Goal: Task Accomplishment & Management: Complete application form

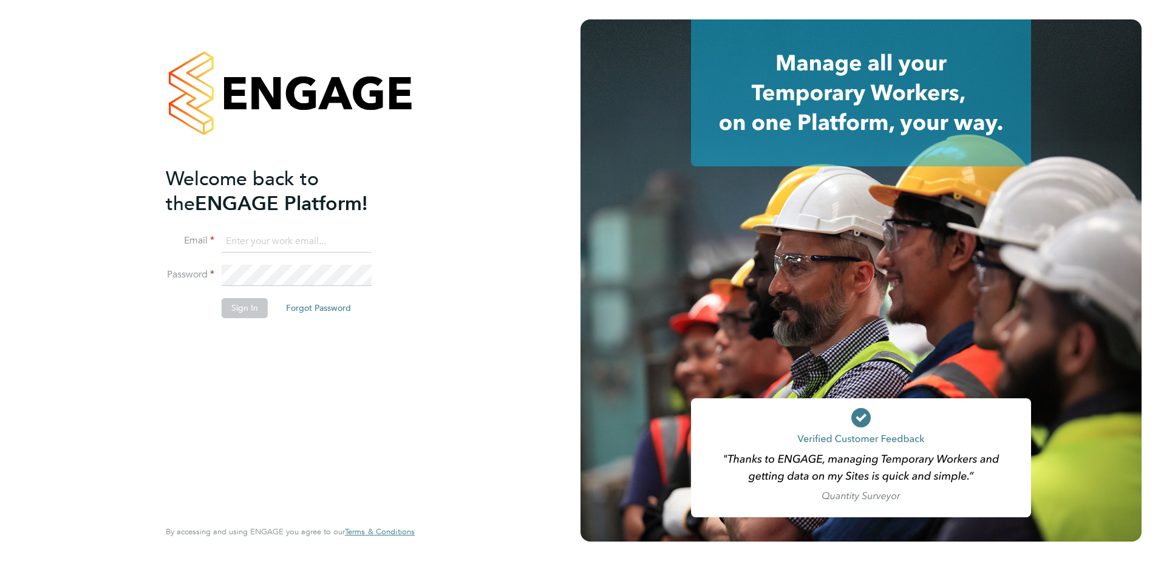
type input "tameem.bachour@vistry.co.uk"
click at [242, 310] on button "Sign In" at bounding box center [245, 307] width 46 height 19
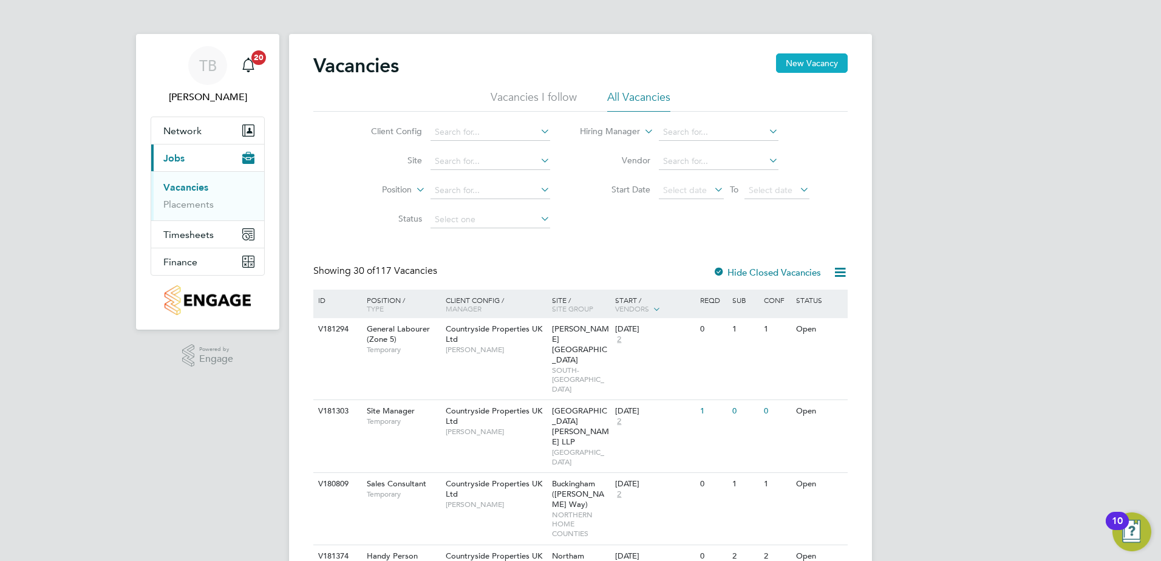
click at [792, 68] on button "New Vacancy" at bounding box center [812, 62] width 72 height 19
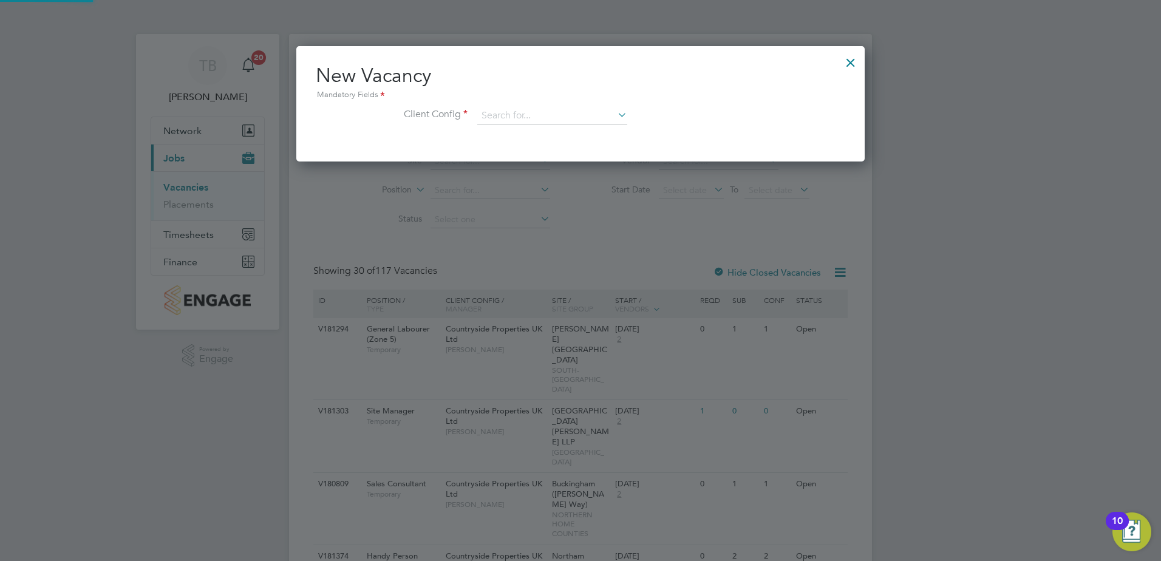
scroll to position [115, 569]
click at [600, 114] on input at bounding box center [552, 116] width 150 height 18
click at [577, 262] on li "Countryside Properties UK Ltd" at bounding box center [632, 265] width 311 height 16
type input "Countryside Properties UK Ltd"
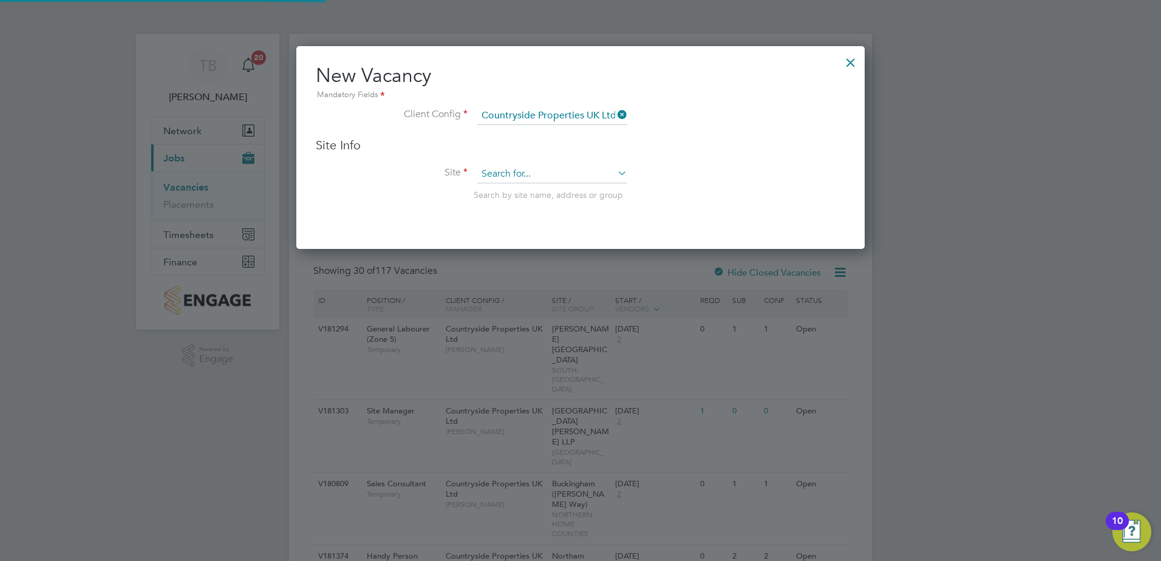
click at [531, 172] on input at bounding box center [552, 174] width 150 height 18
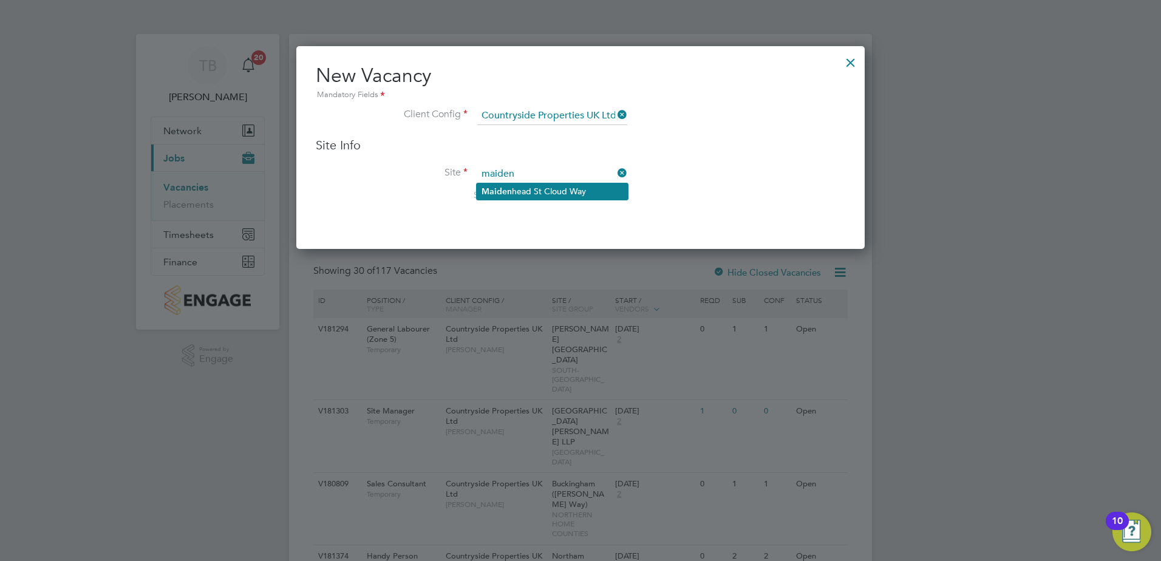
click at [535, 184] on li "Maiden head St Cloud Way" at bounding box center [552, 191] width 151 height 16
type input "[GEOGRAPHIC_DATA]"
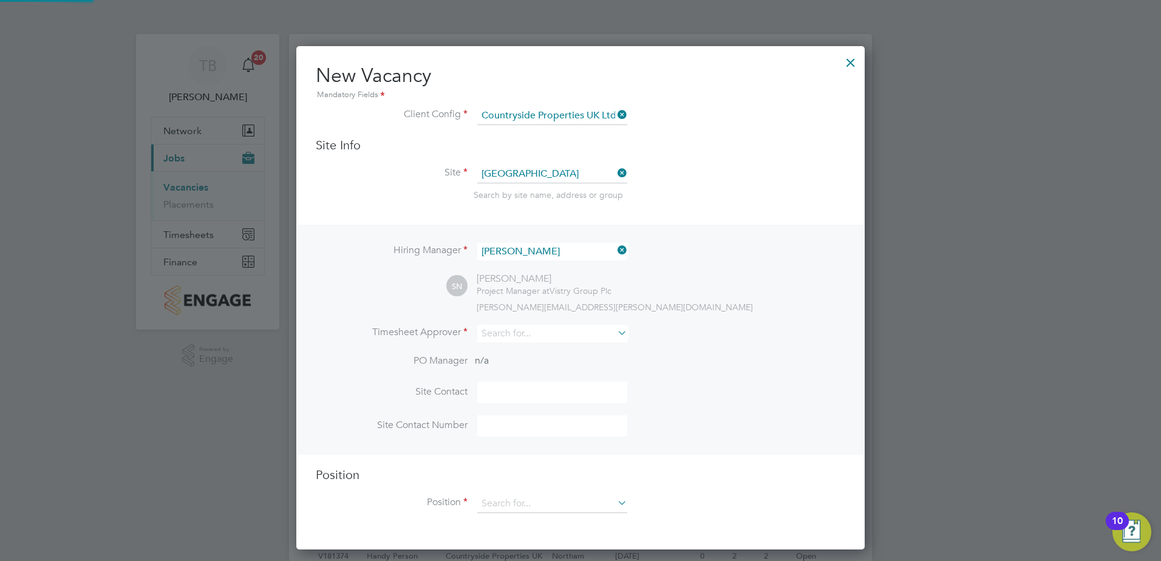
scroll to position [504, 569]
click at [544, 339] on input at bounding box center [552, 334] width 150 height 18
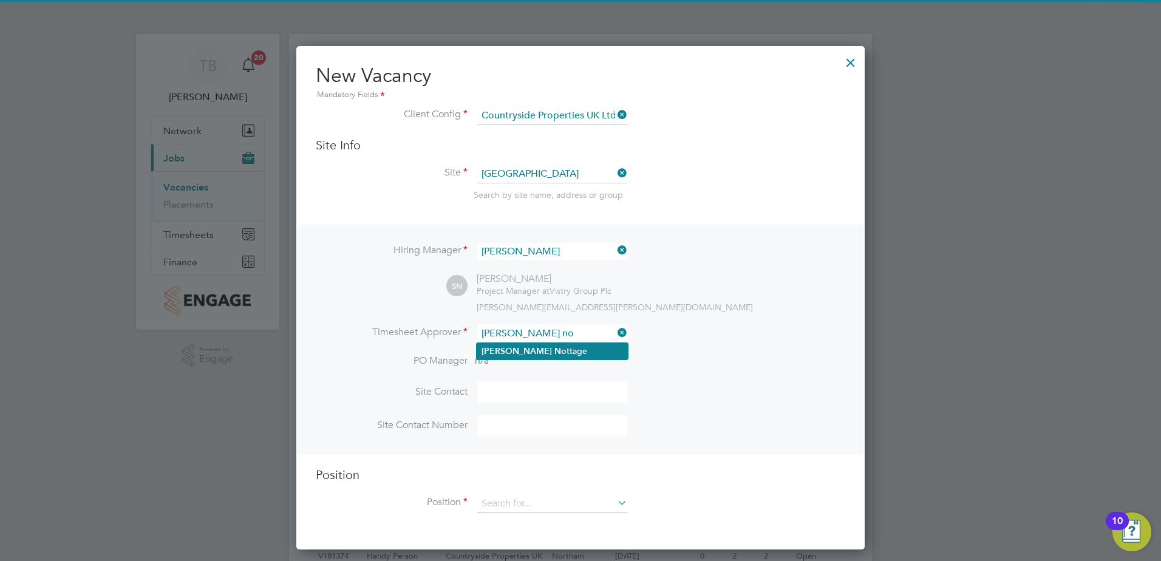
click at [554, 349] on b "No" at bounding box center [560, 351] width 12 height 10
type input "[PERSON_NAME]"
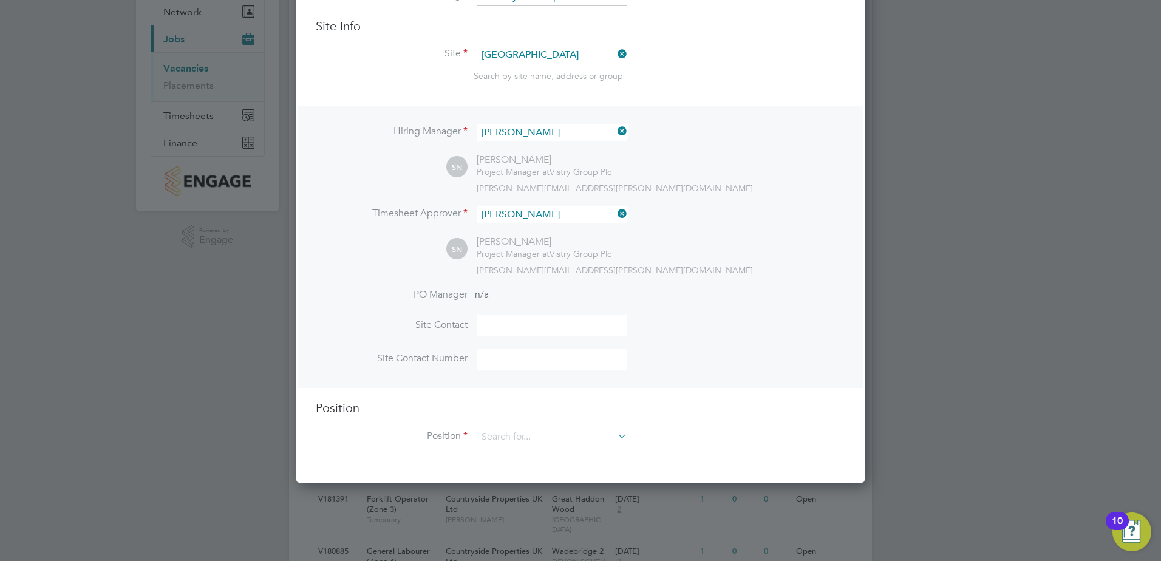
scroll to position [121, 0]
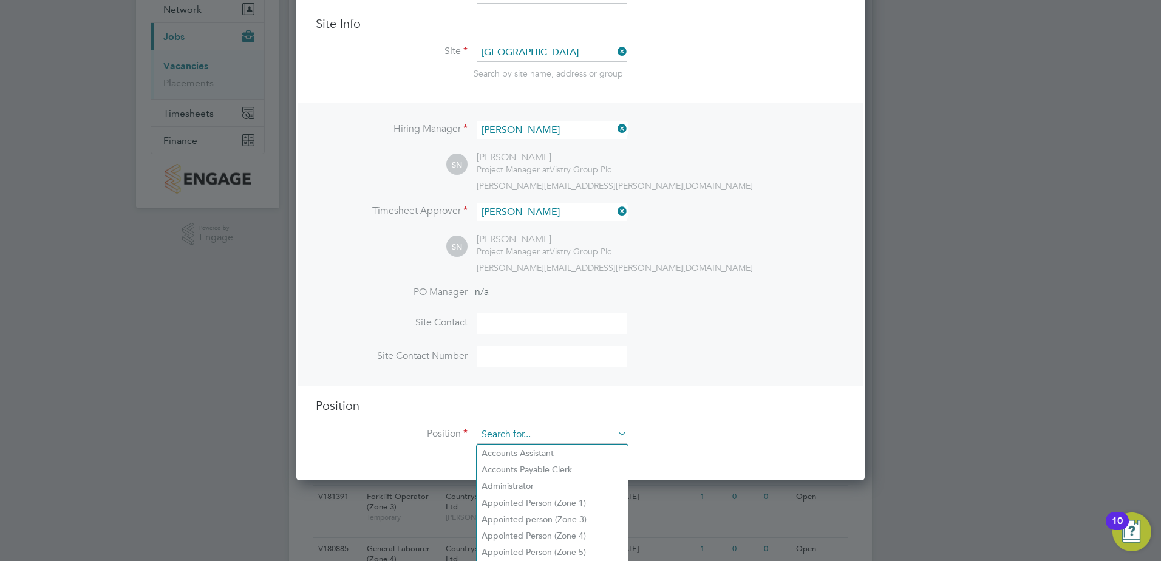
click at [511, 432] on input at bounding box center [552, 435] width 150 height 18
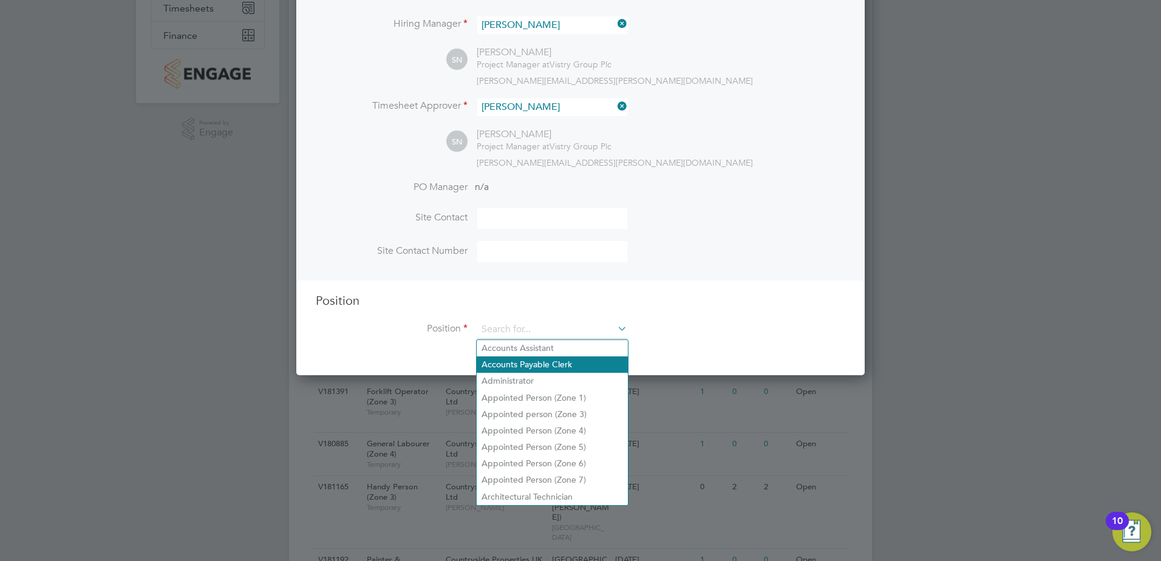
scroll to position [243, 0]
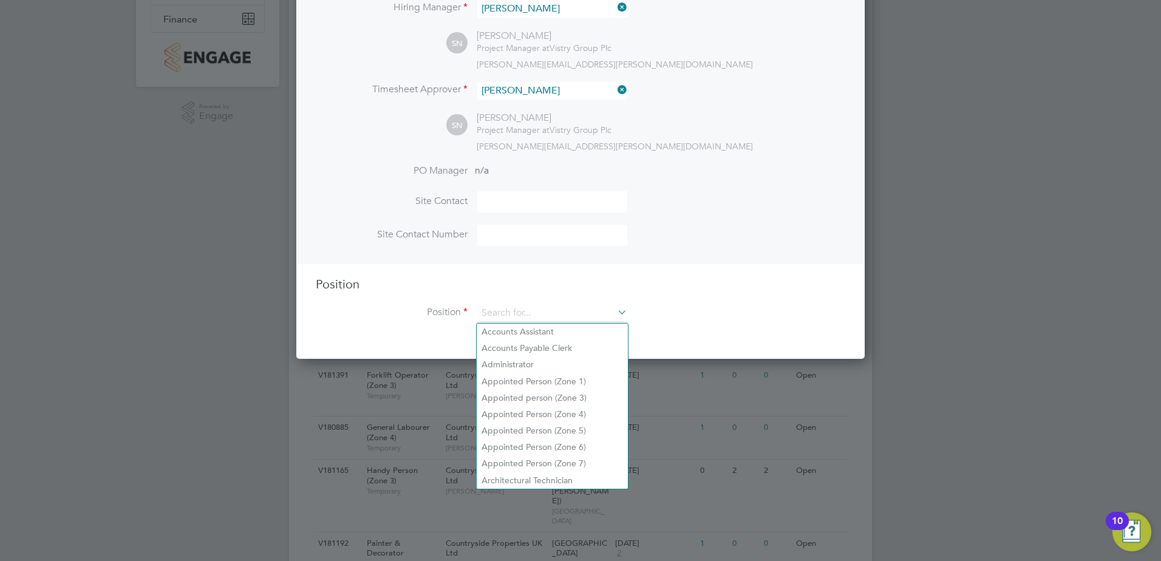
click at [512, 303] on div "Position Position" at bounding box center [580, 305] width 529 height 58
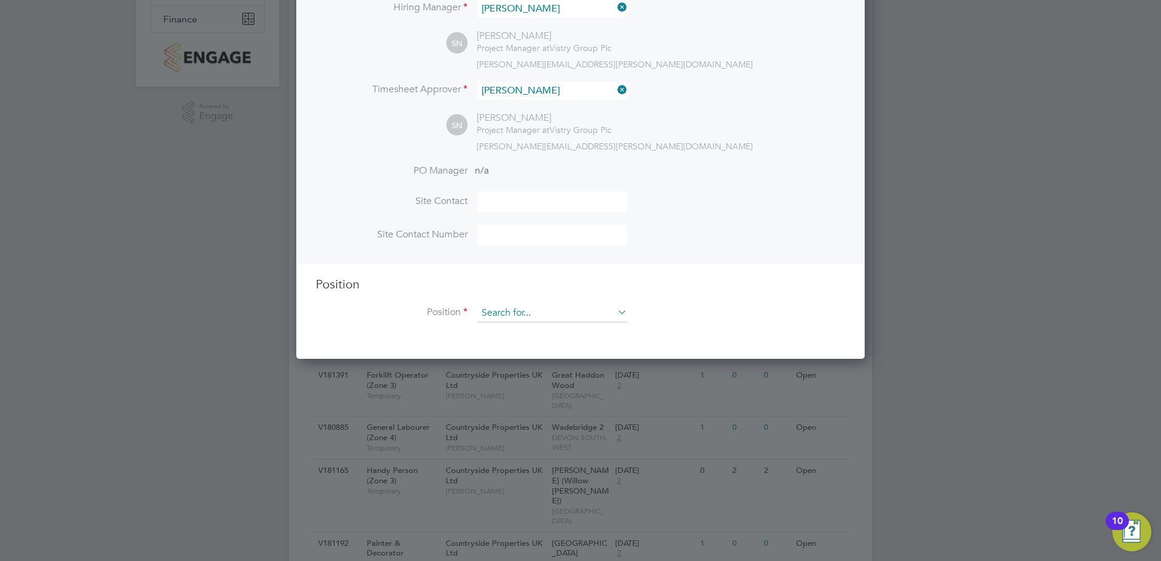
click at [507, 307] on input at bounding box center [552, 313] width 150 height 18
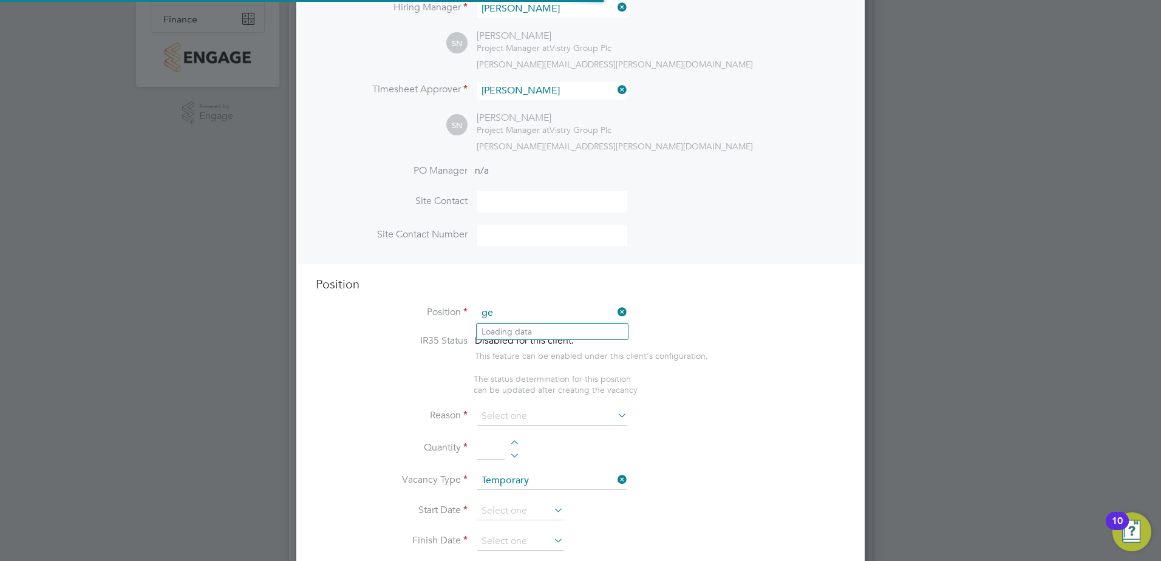
scroll to position [1745, 569]
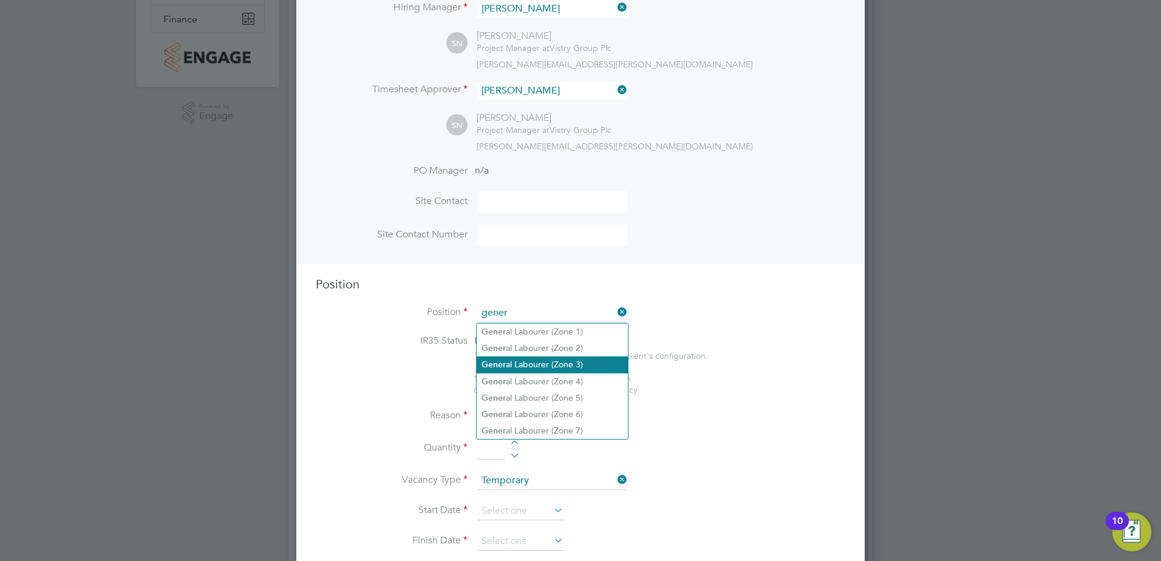
click at [523, 357] on li "Gener al Labourer (Zone 3)" at bounding box center [552, 364] width 151 height 16
type input "General Labourer (Zone 3)"
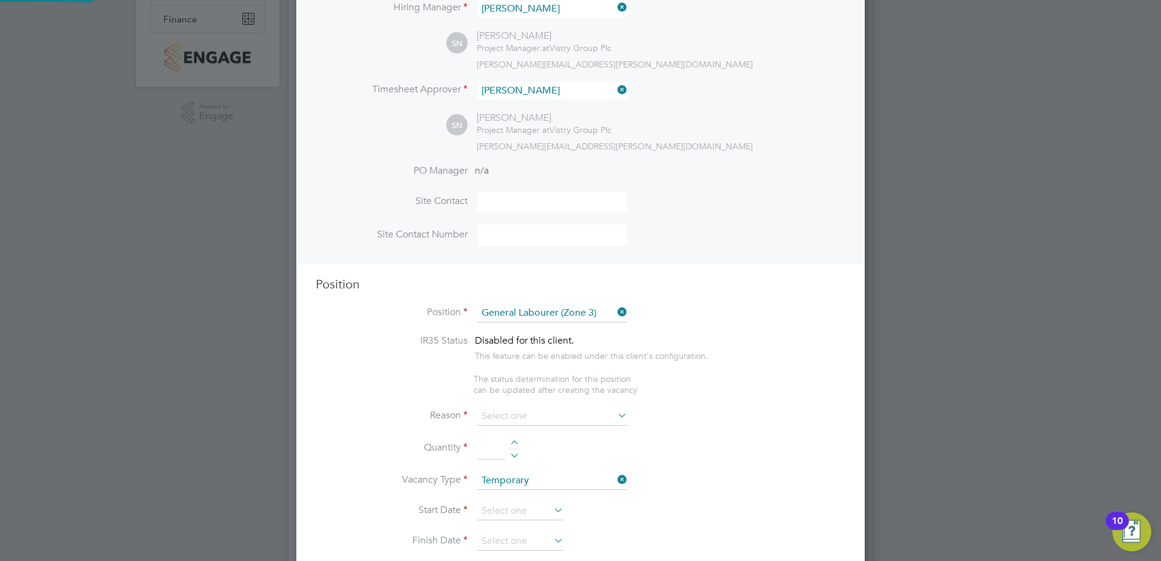
type textarea "- General labouring duties - Supporting the trades on site - Moving materials a…"
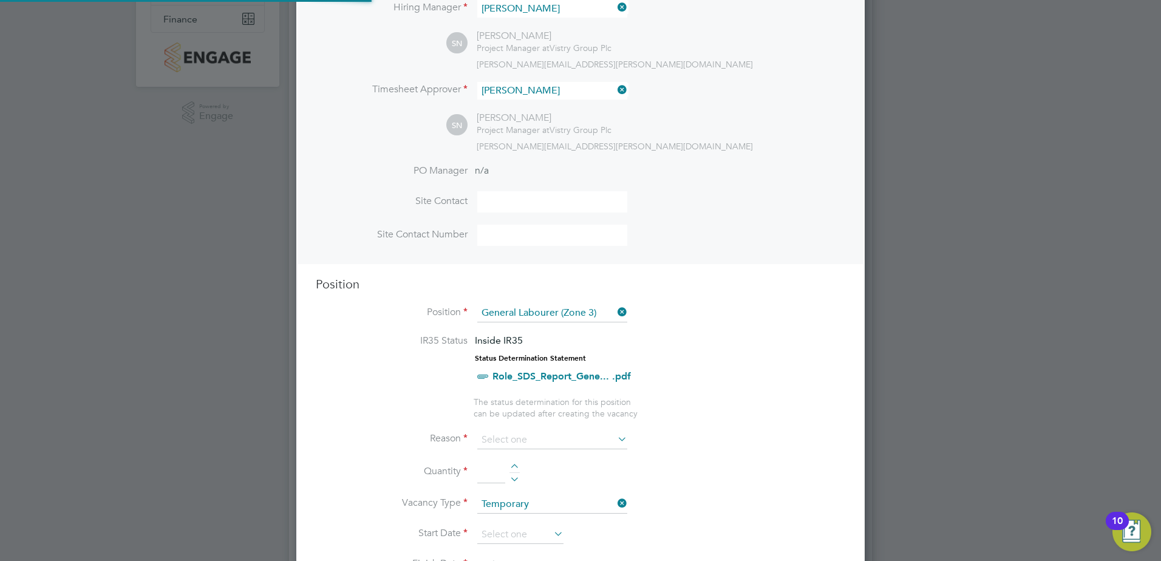
scroll to position [304, 0]
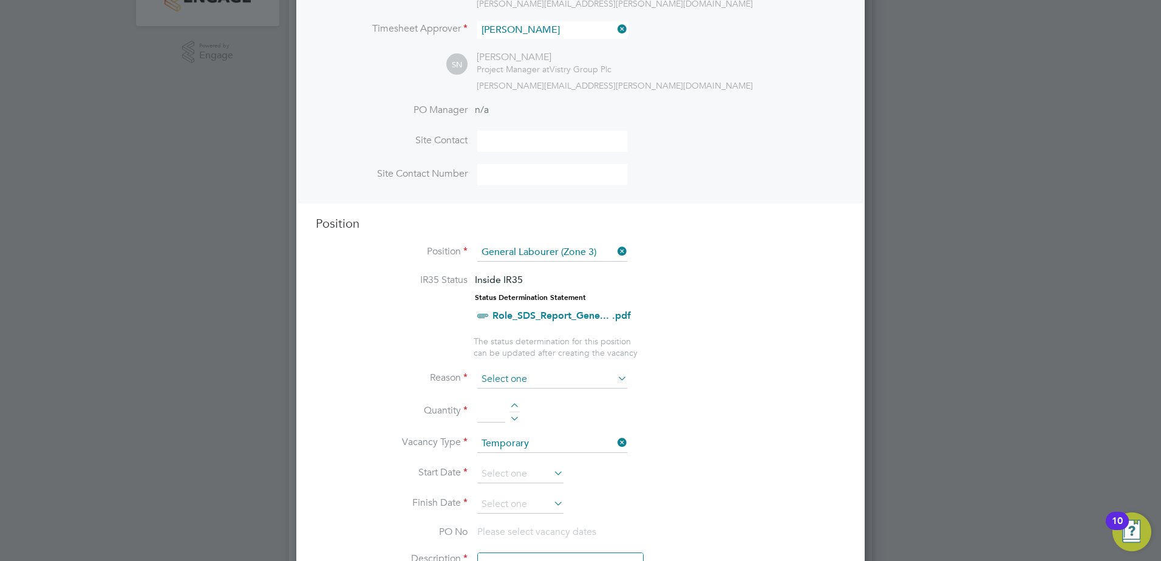
click at [501, 375] on input at bounding box center [552, 379] width 150 height 18
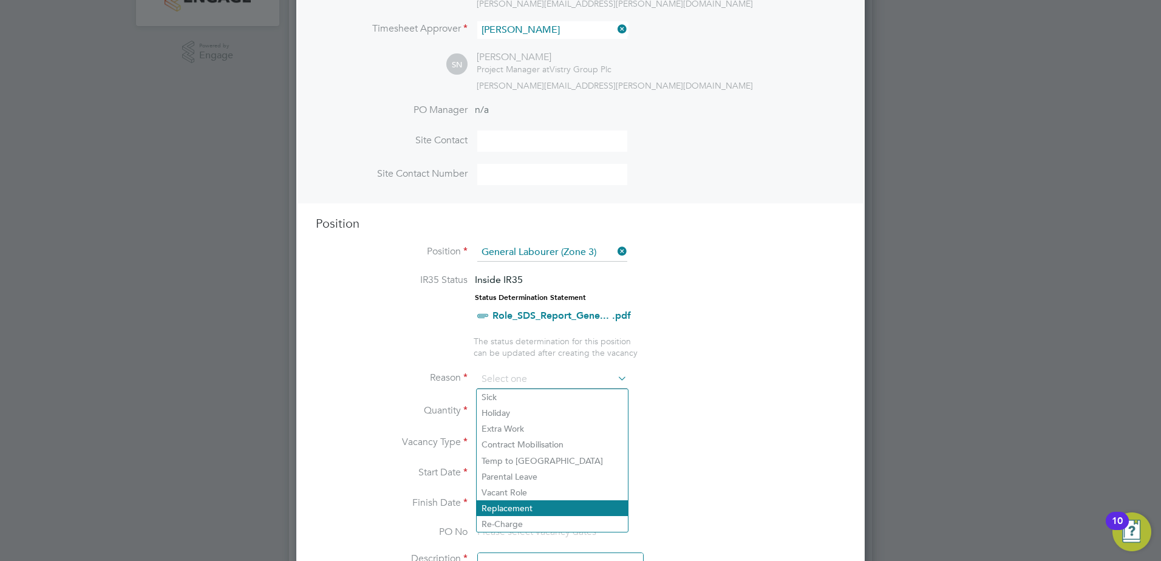
click at [542, 503] on li "Replacement" at bounding box center [552, 508] width 151 height 16
type input "Replacement"
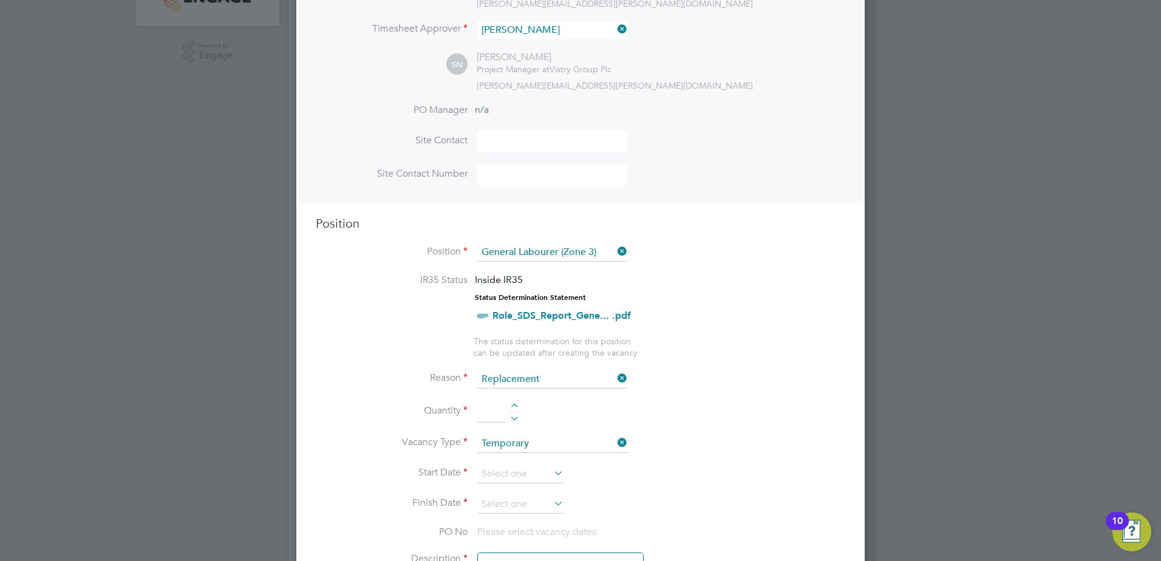
click at [512, 407] on div at bounding box center [514, 407] width 10 height 8
type input "1"
click at [511, 435] on input at bounding box center [552, 444] width 150 height 18
click at [653, 432] on li "Quantity 1" at bounding box center [580, 418] width 529 height 34
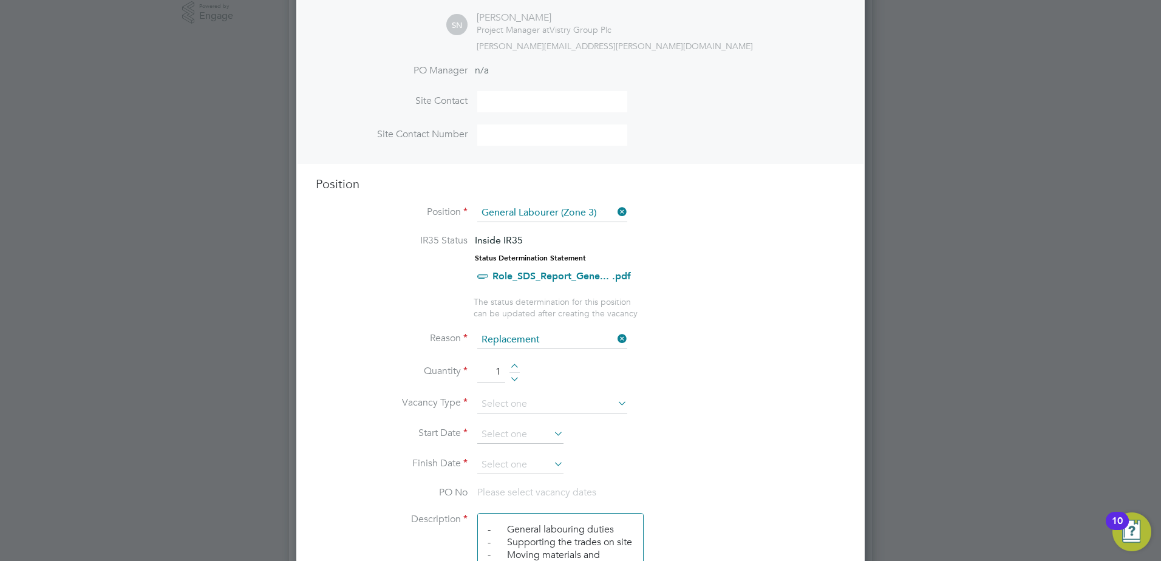
scroll to position [364, 0]
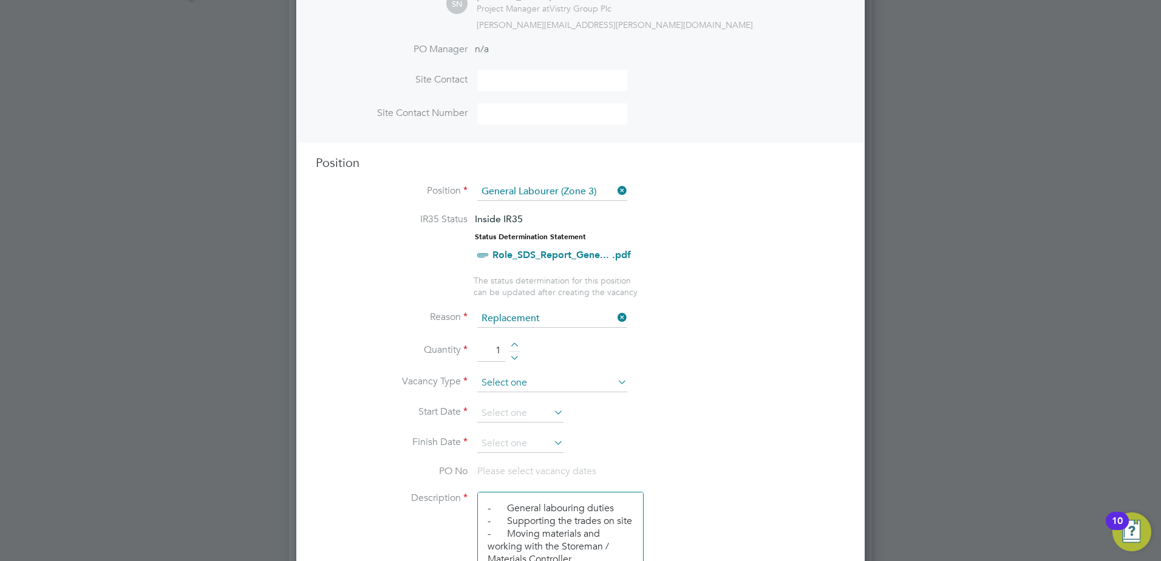
click at [540, 383] on input at bounding box center [552, 383] width 150 height 18
click at [515, 399] on li "Temporary" at bounding box center [552, 401] width 151 height 16
type input "Temporary"
click at [512, 413] on input at bounding box center [520, 413] width 86 height 18
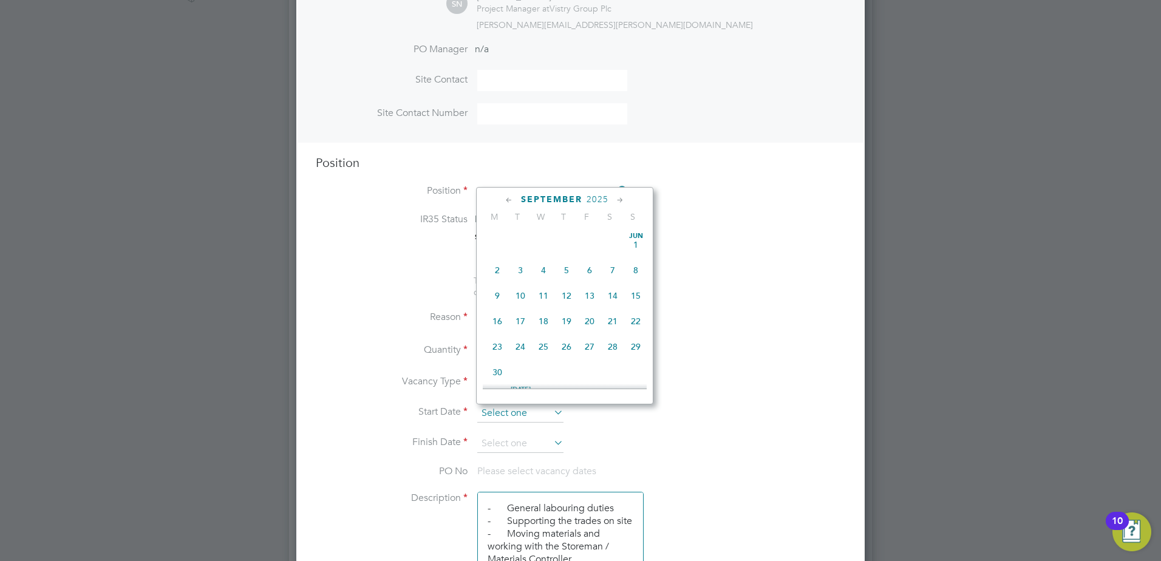
scroll to position [473, 0]
click at [500, 268] on span "22" at bounding box center [497, 257] width 23 height 23
type input "[DATE]"
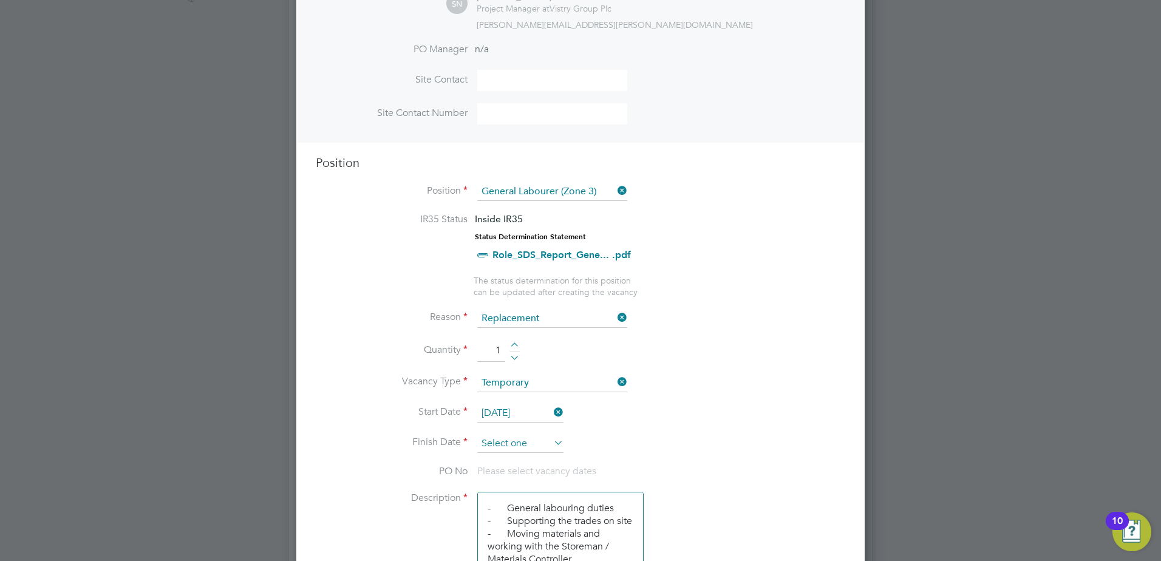
click at [526, 437] on input at bounding box center [520, 444] width 86 height 18
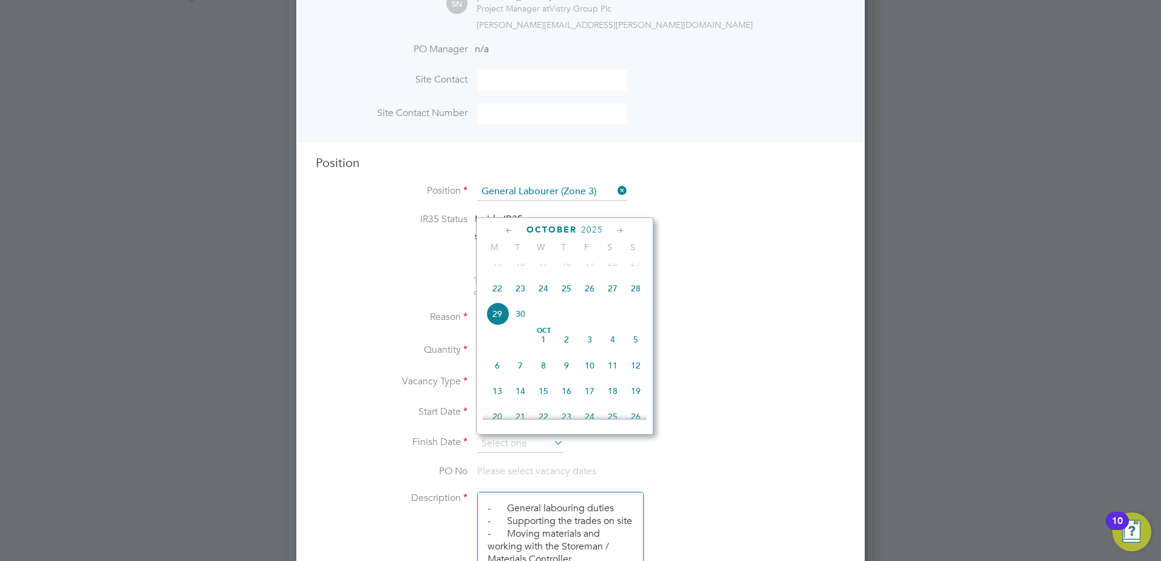
scroll to position [534, 0]
click at [589, 393] on span "31" at bounding box center [589, 381] width 23 height 23
type input "[DATE]"
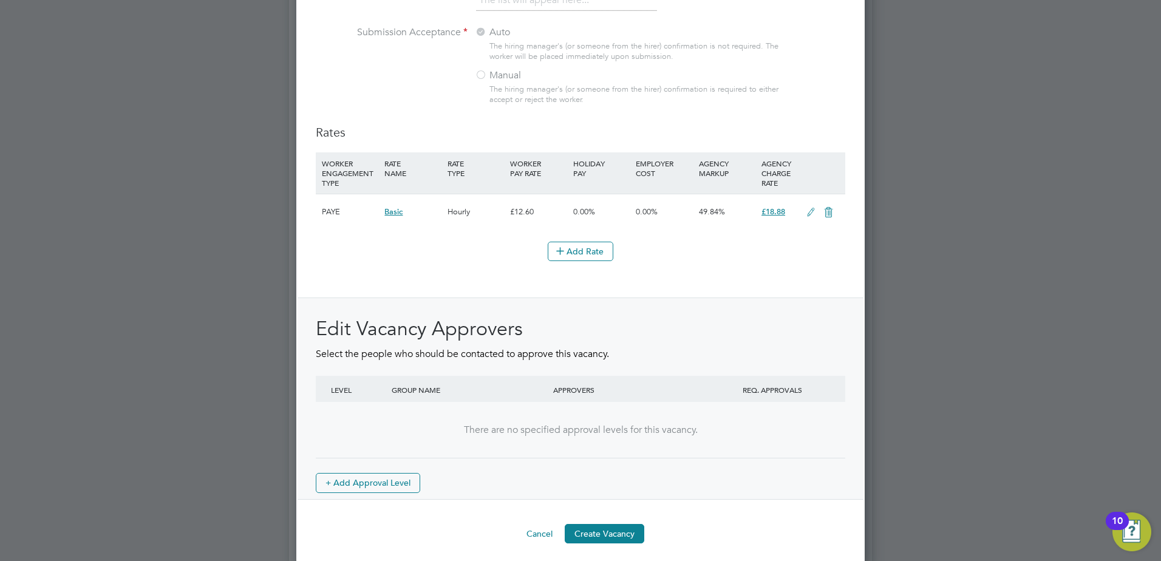
scroll to position [1318, 0]
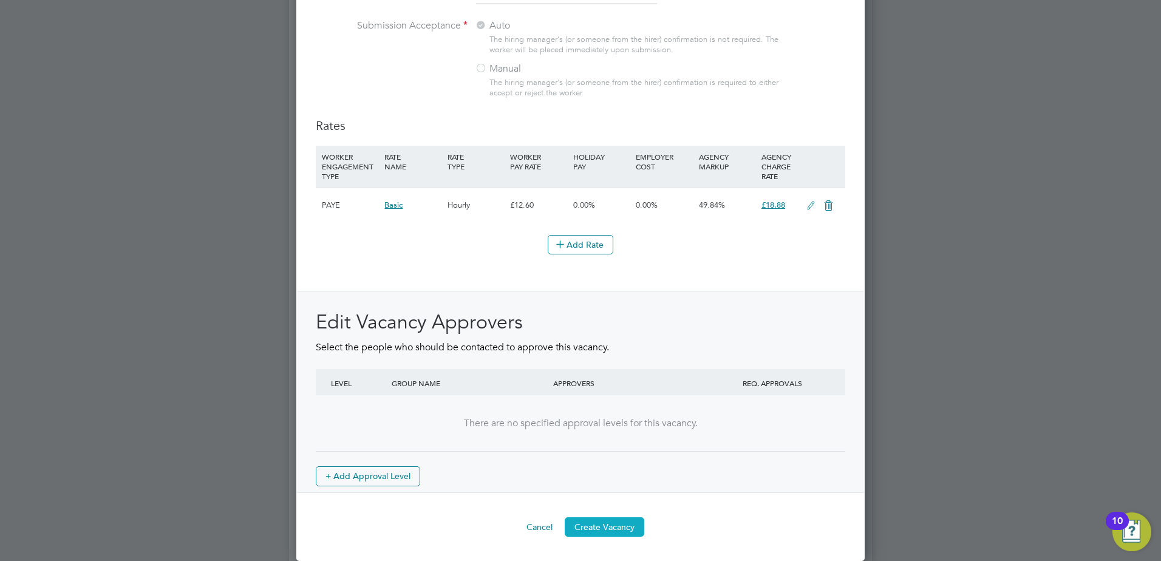
click at [613, 520] on button "Create Vacancy" at bounding box center [605, 526] width 80 height 19
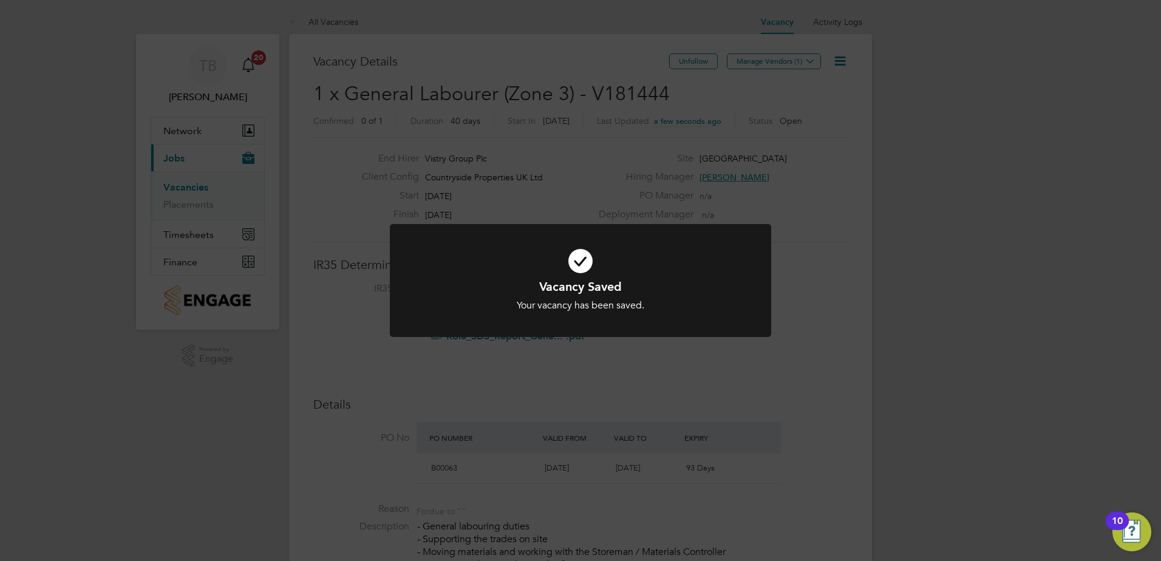
click at [708, 207] on div "Vacancy Saved Your vacancy has been saved. Cancel Okay" at bounding box center [580, 280] width 1161 height 561
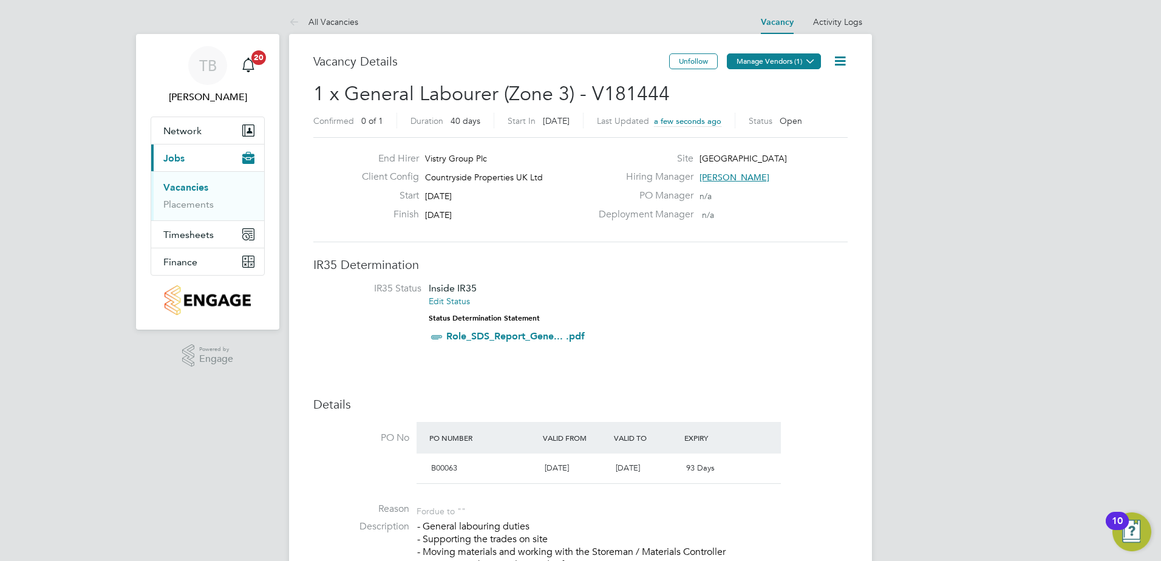
click at [772, 65] on button "Manage Vendors (1)" at bounding box center [774, 61] width 94 height 16
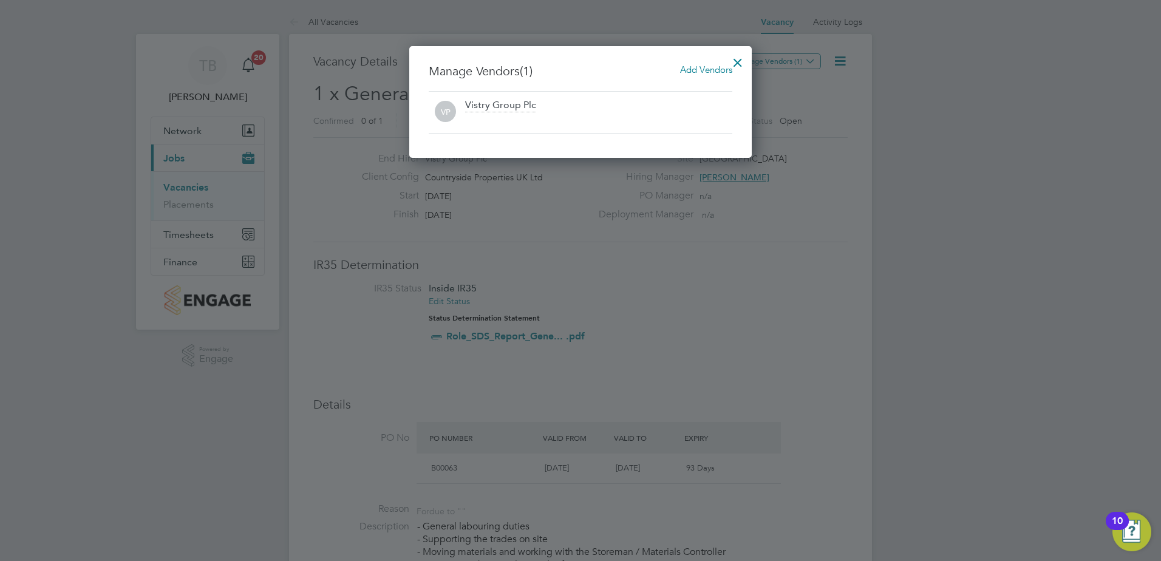
click at [685, 69] on span "Add Vendors" at bounding box center [706, 70] width 52 height 12
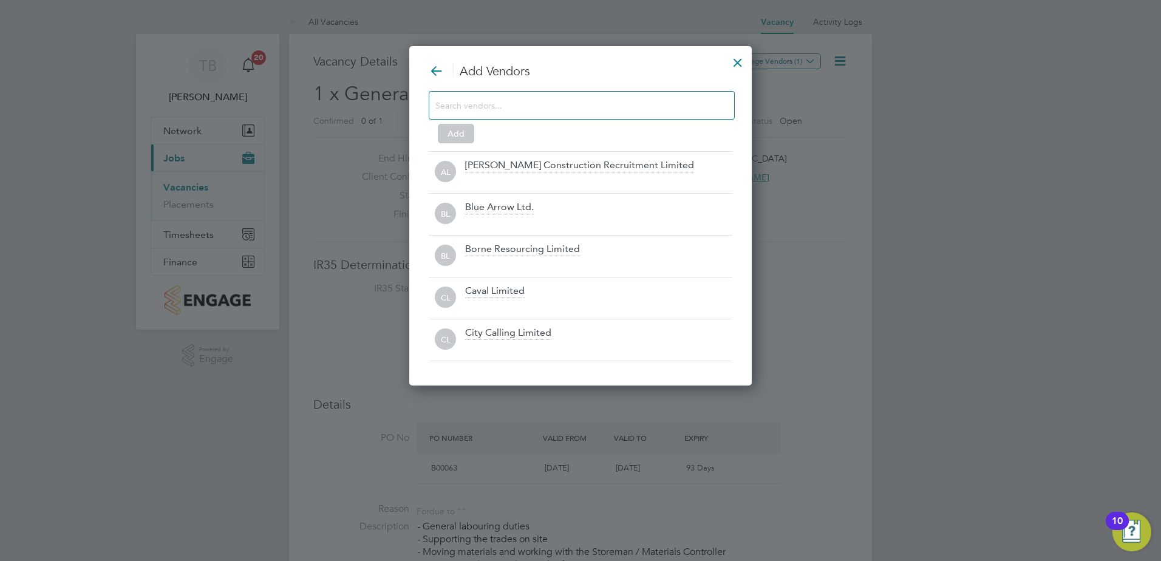
click at [554, 112] on input at bounding box center [571, 105] width 273 height 16
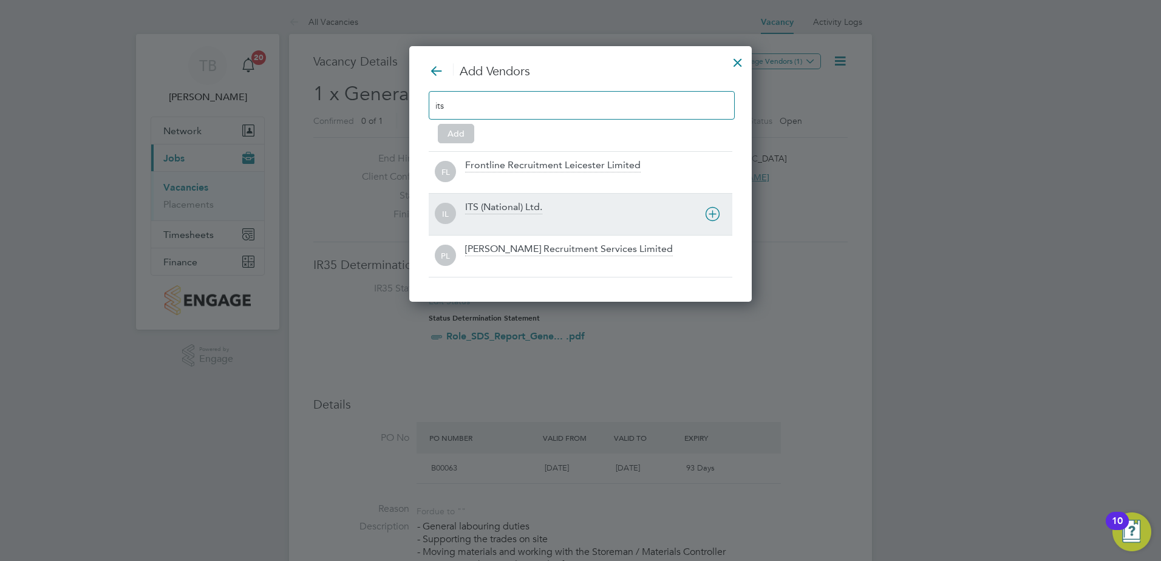
type input "its"
click at [503, 217] on div at bounding box center [598, 222] width 267 height 12
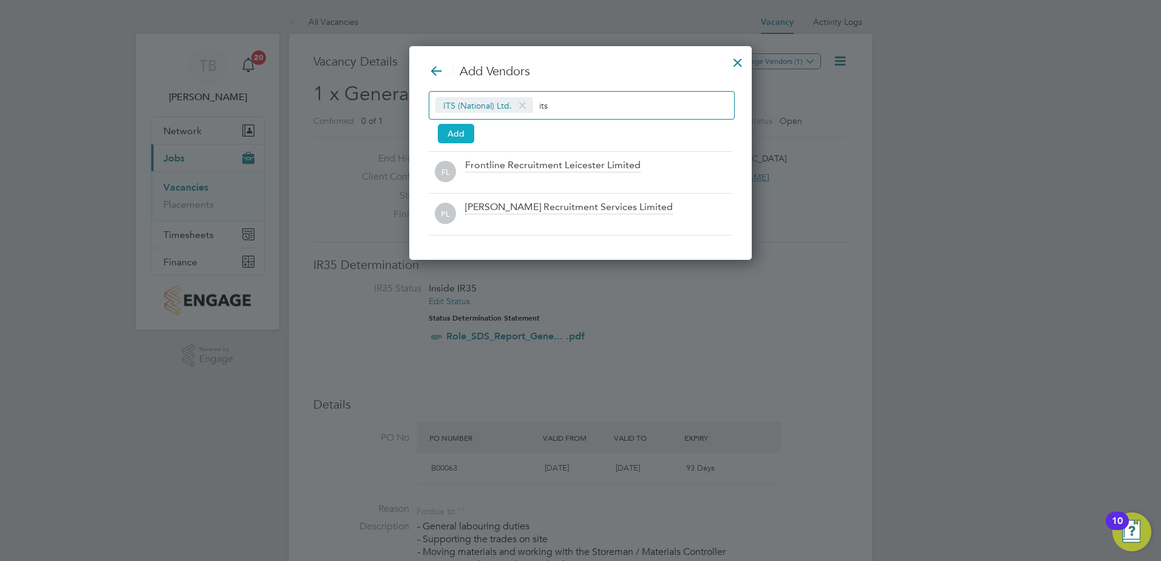
click at [458, 127] on button "Add" at bounding box center [456, 133] width 36 height 19
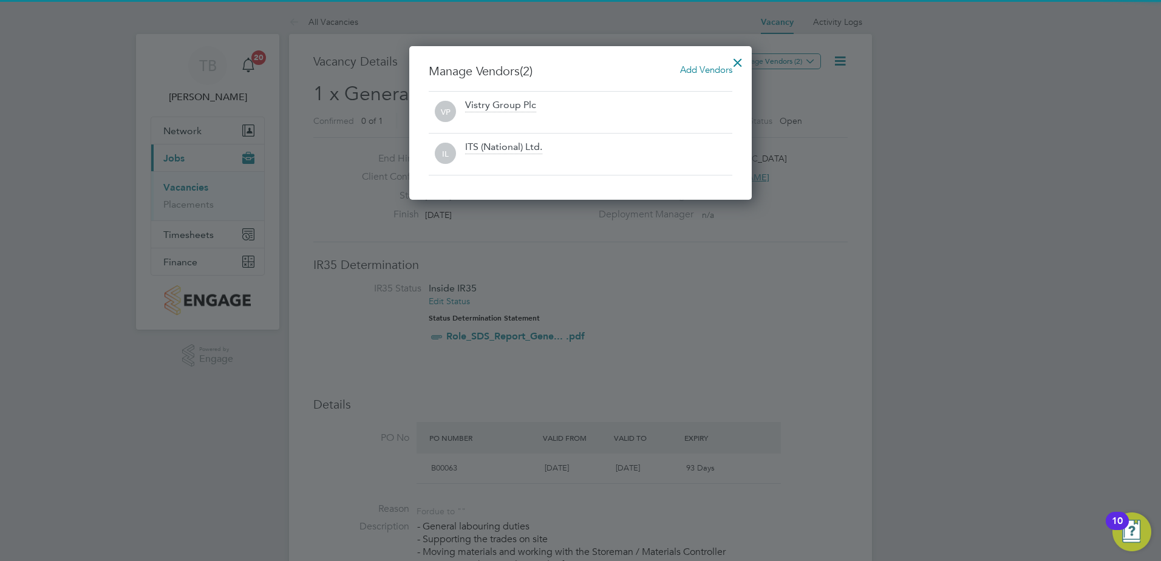
click at [738, 57] on div at bounding box center [738, 60] width 22 height 22
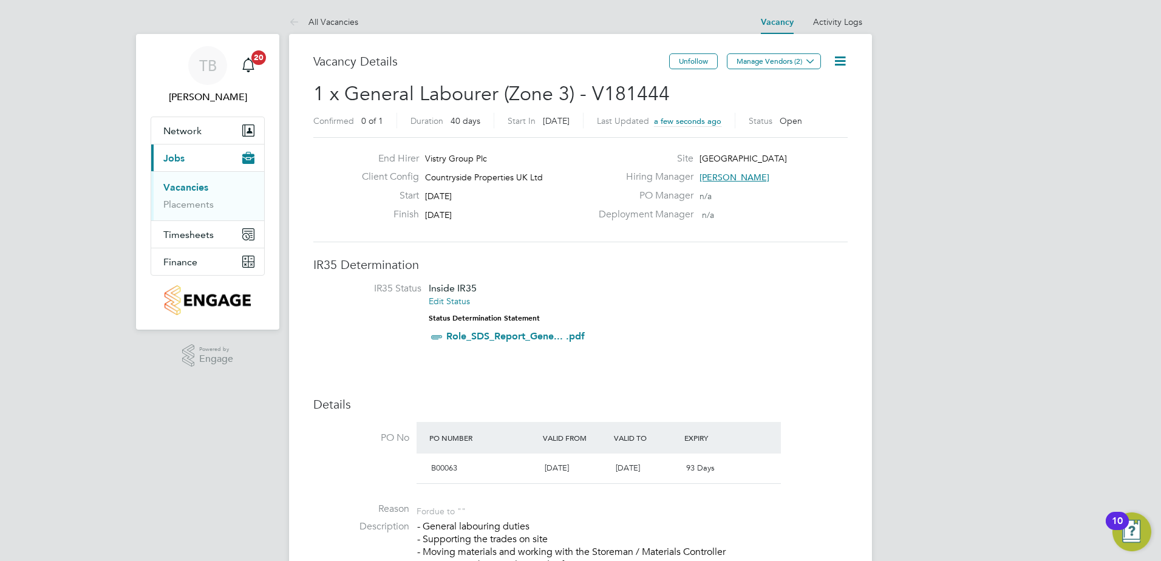
click at [188, 181] on ul "Vacancies Placements" at bounding box center [207, 195] width 113 height 49
click at [181, 188] on link "Vacancies" at bounding box center [185, 188] width 45 height 12
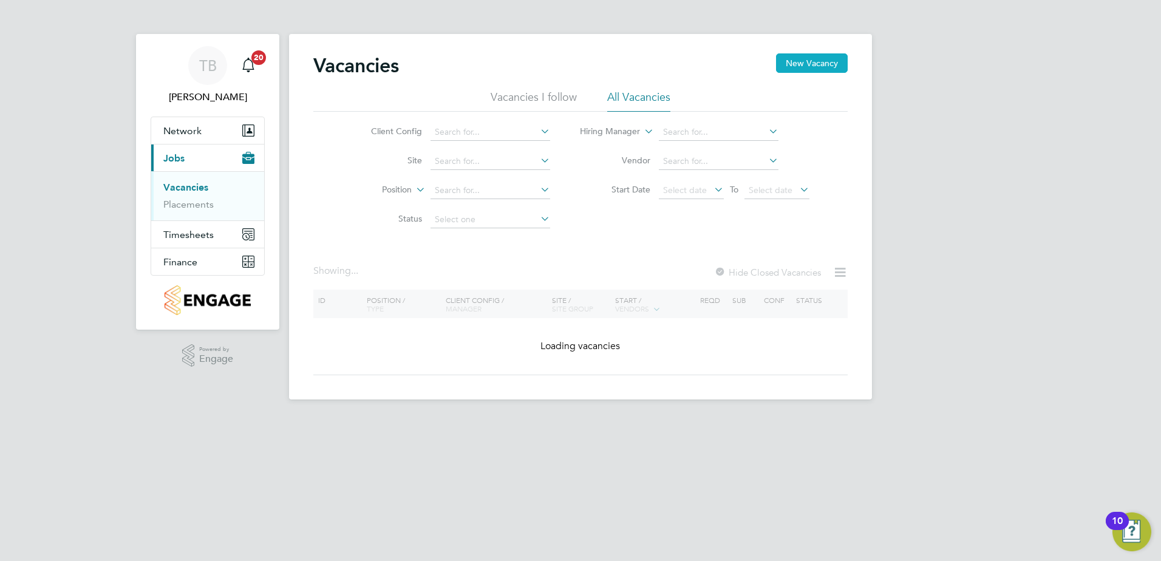
click at [792, 61] on button "New Vacancy" at bounding box center [812, 62] width 72 height 19
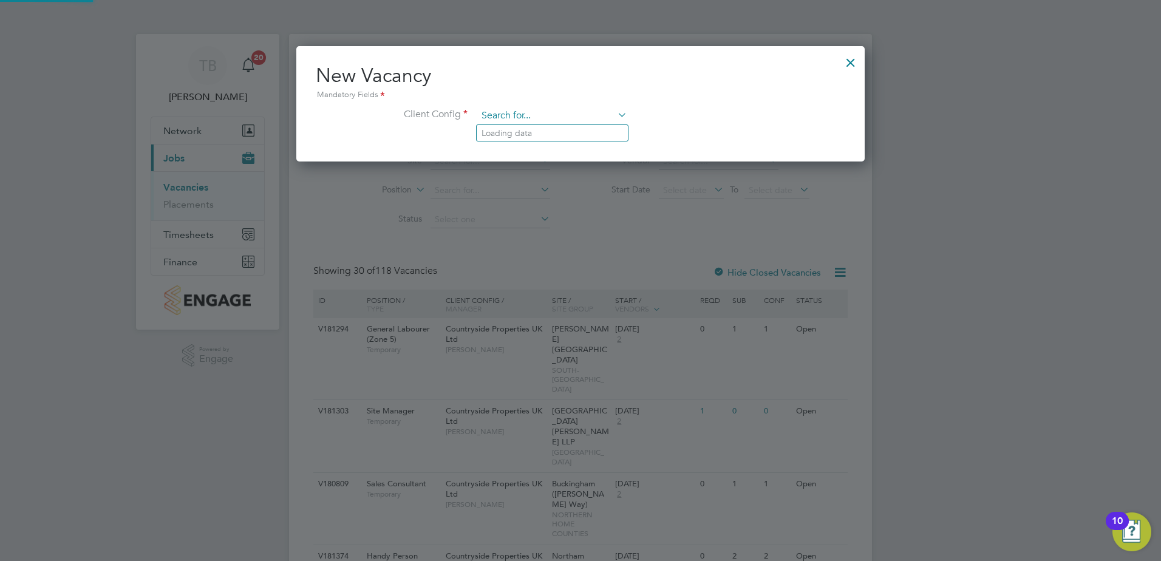
click at [515, 112] on input at bounding box center [552, 116] width 150 height 18
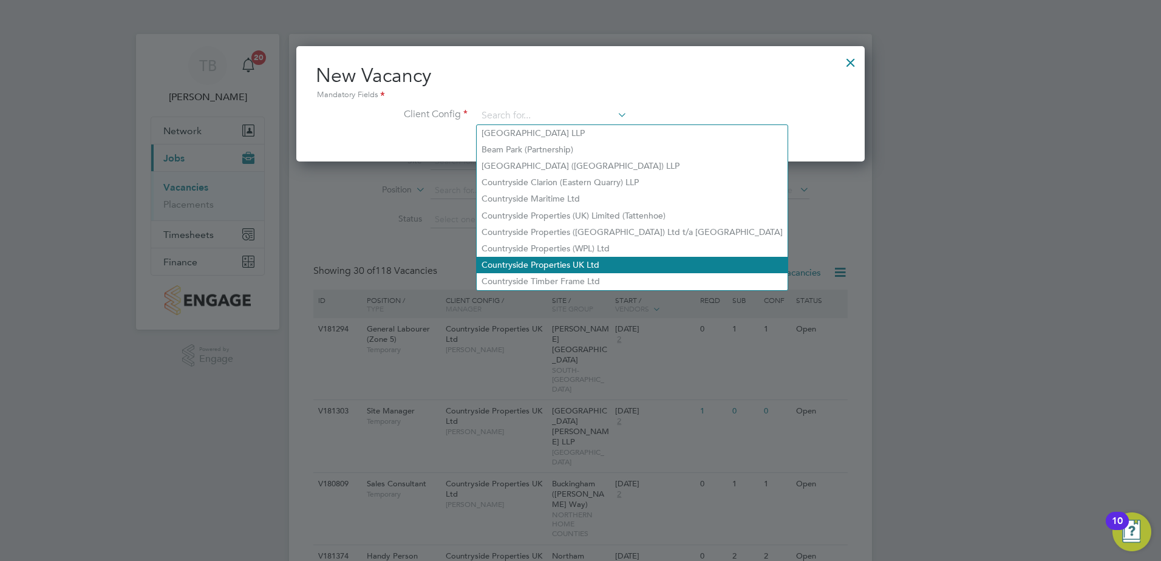
click at [540, 257] on li "Countryside Properties UK Ltd" at bounding box center [632, 265] width 311 height 16
type input "Countryside Properties UK Ltd"
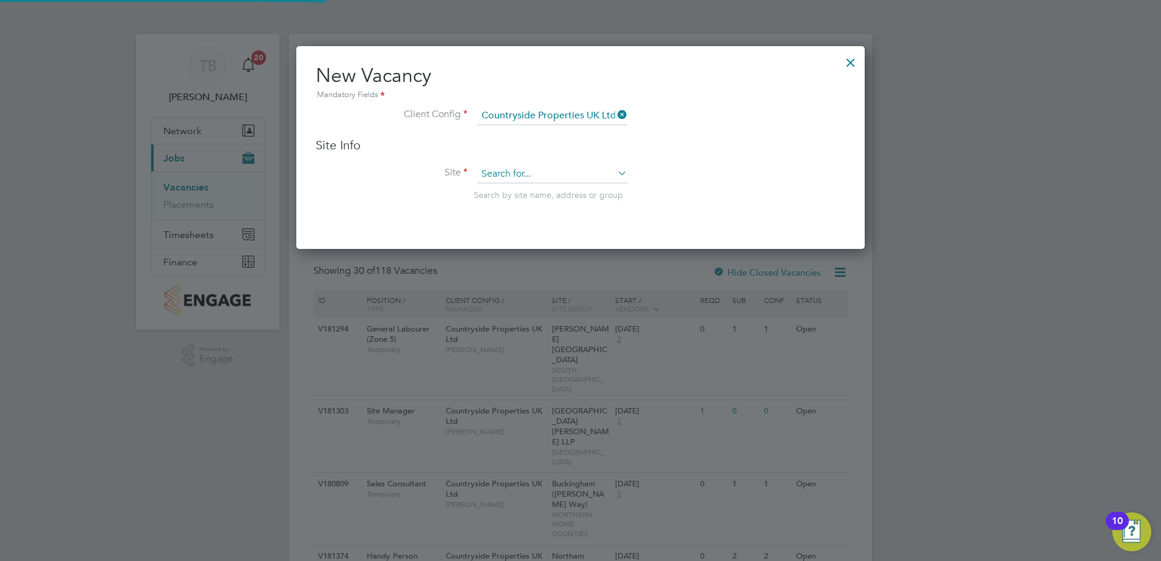
click at [516, 168] on input at bounding box center [552, 174] width 150 height 18
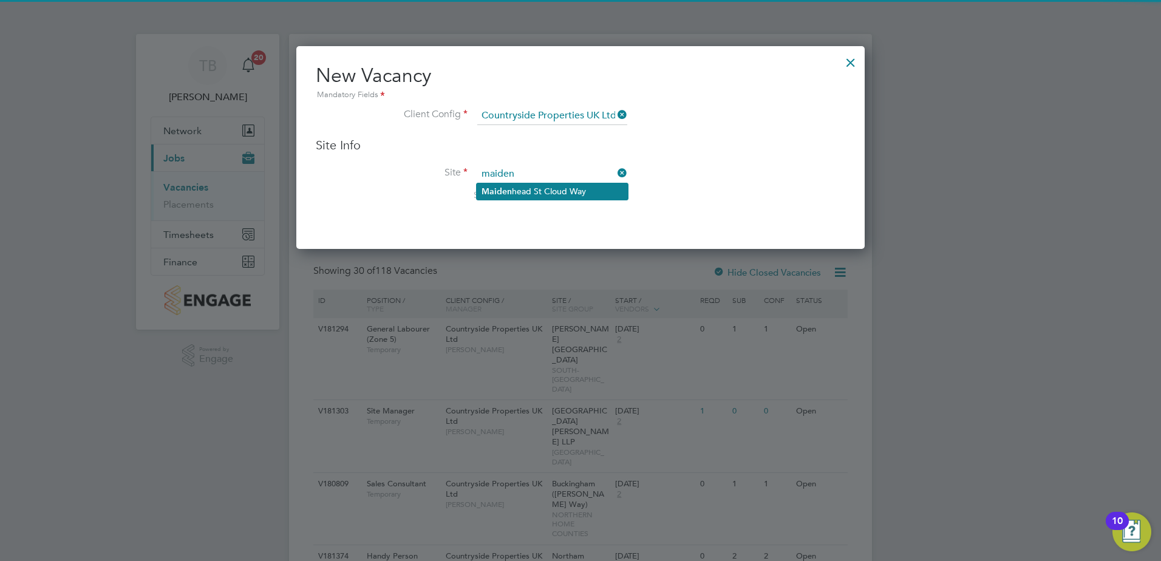
click at [513, 185] on li "Maiden head St Cloud Way" at bounding box center [552, 191] width 151 height 16
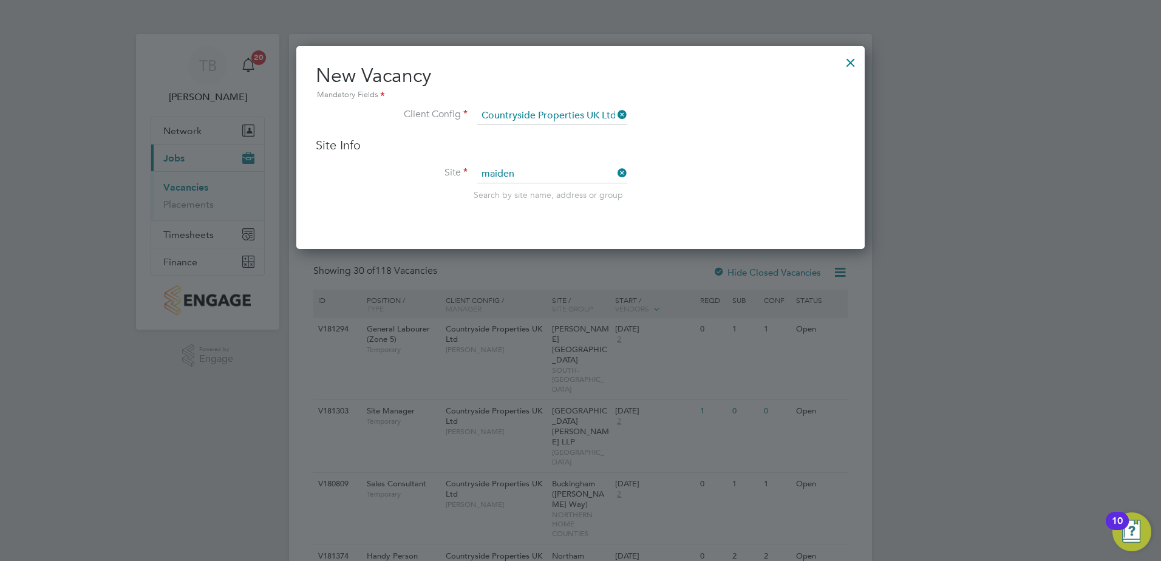
type input "[GEOGRAPHIC_DATA]"
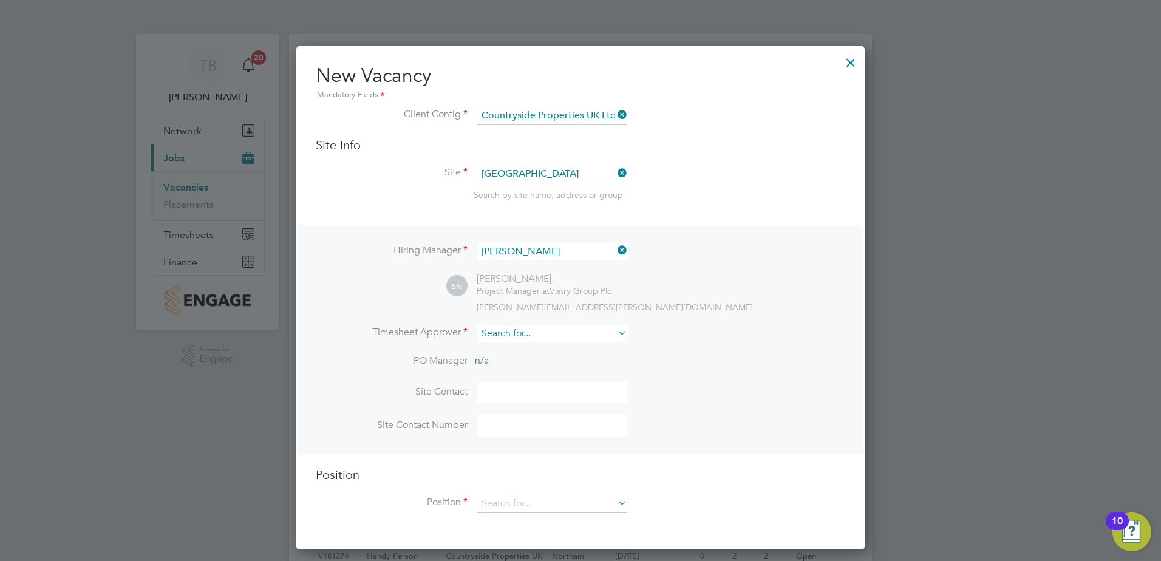
click at [534, 332] on input at bounding box center [552, 334] width 150 height 18
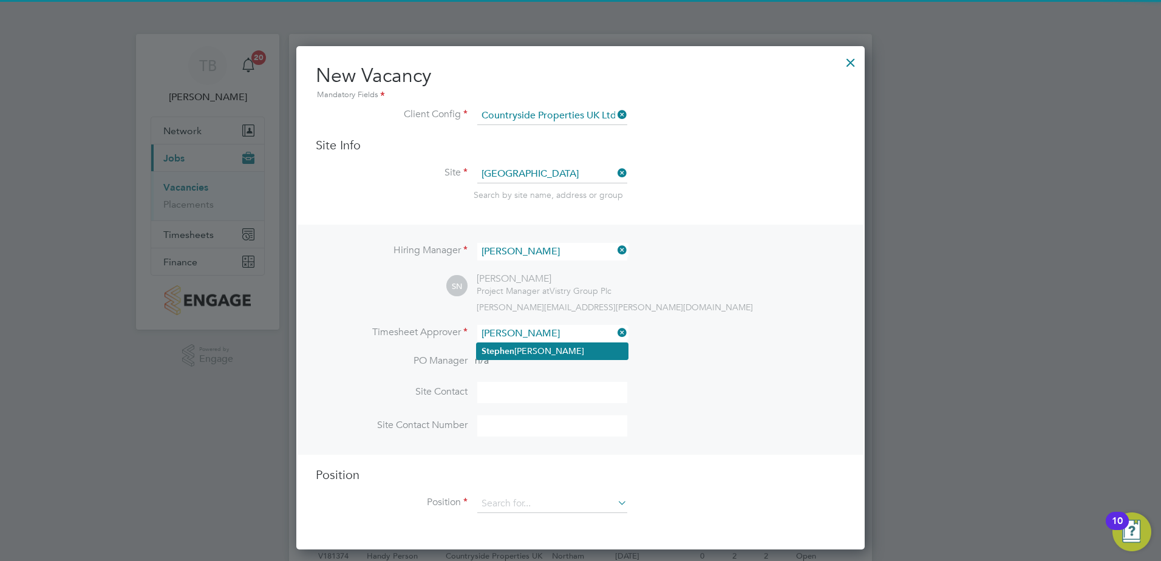
click at [522, 352] on li "[PERSON_NAME]" at bounding box center [552, 351] width 151 height 16
type input "[PERSON_NAME]"
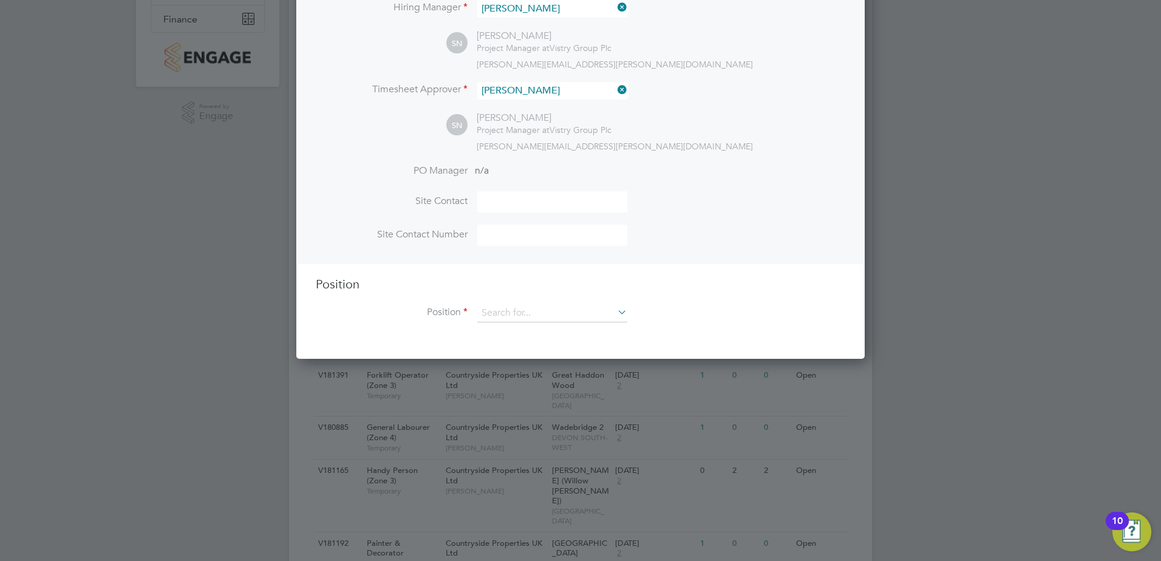
click at [520, 304] on div "Position Position" at bounding box center [580, 305] width 529 height 58
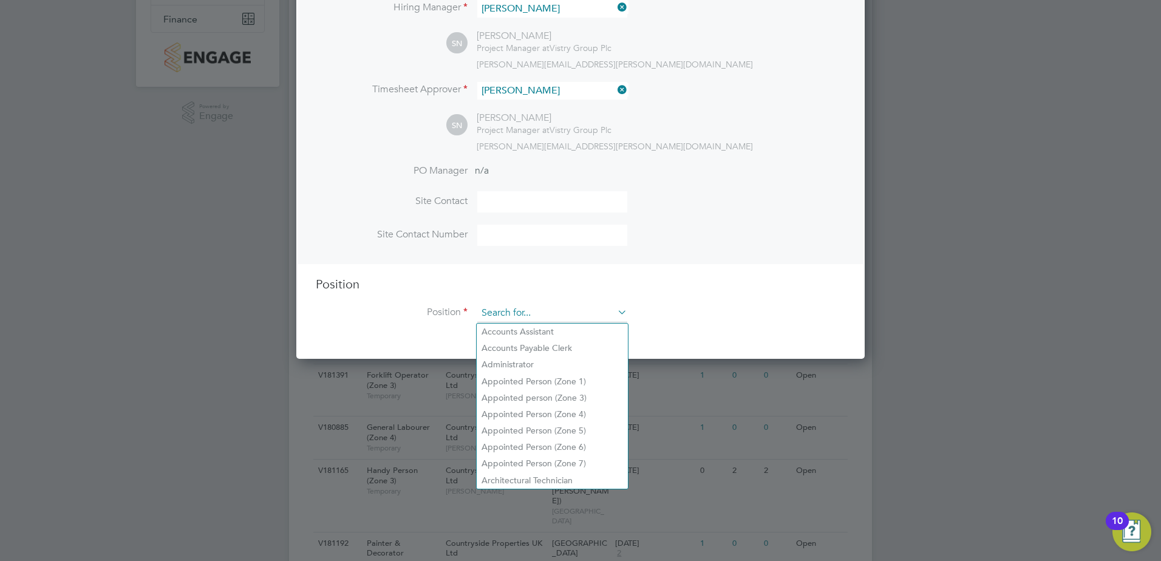
click at [514, 313] on input at bounding box center [552, 313] width 150 height 18
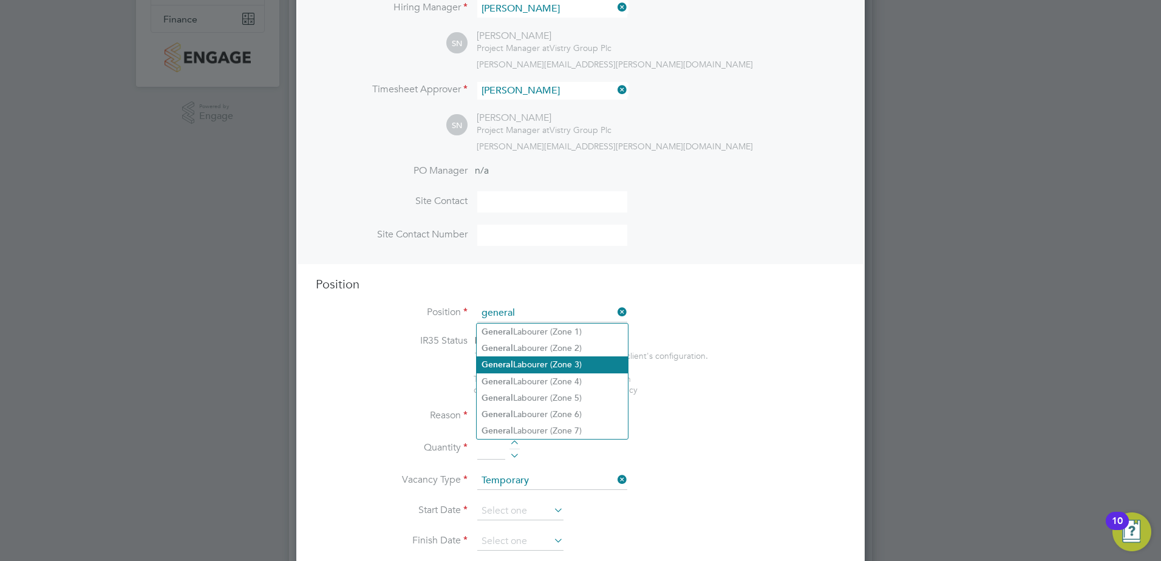
click at [546, 365] on li "General Labourer (Zone 3)" at bounding box center [552, 364] width 151 height 16
type input "General Labourer (Zone 3)"
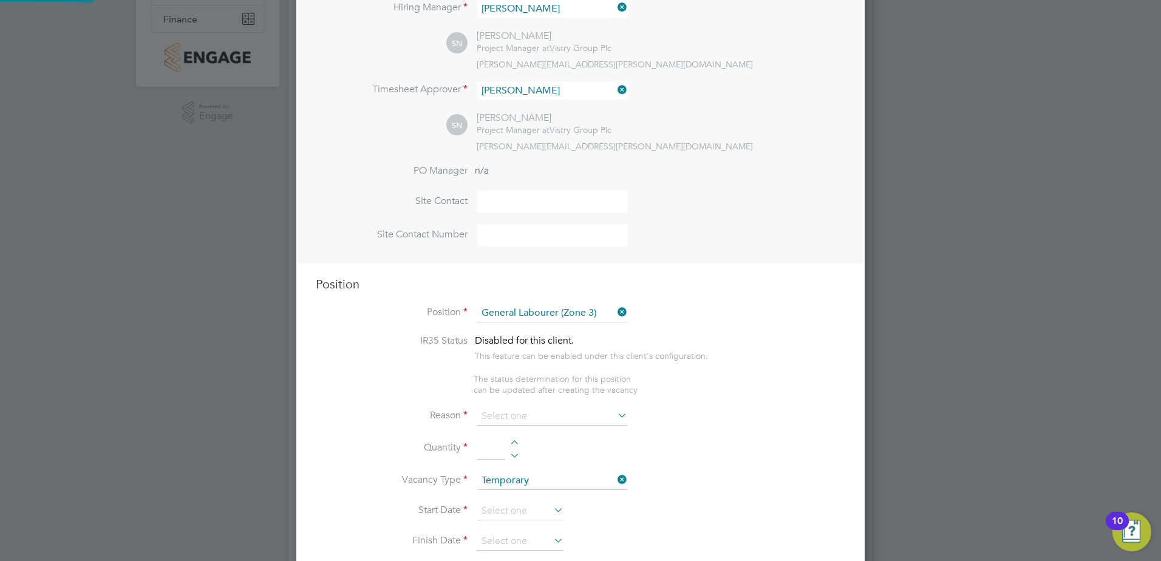
type textarea "- General labouring duties - Supporting the trades on site - Moving materials a…"
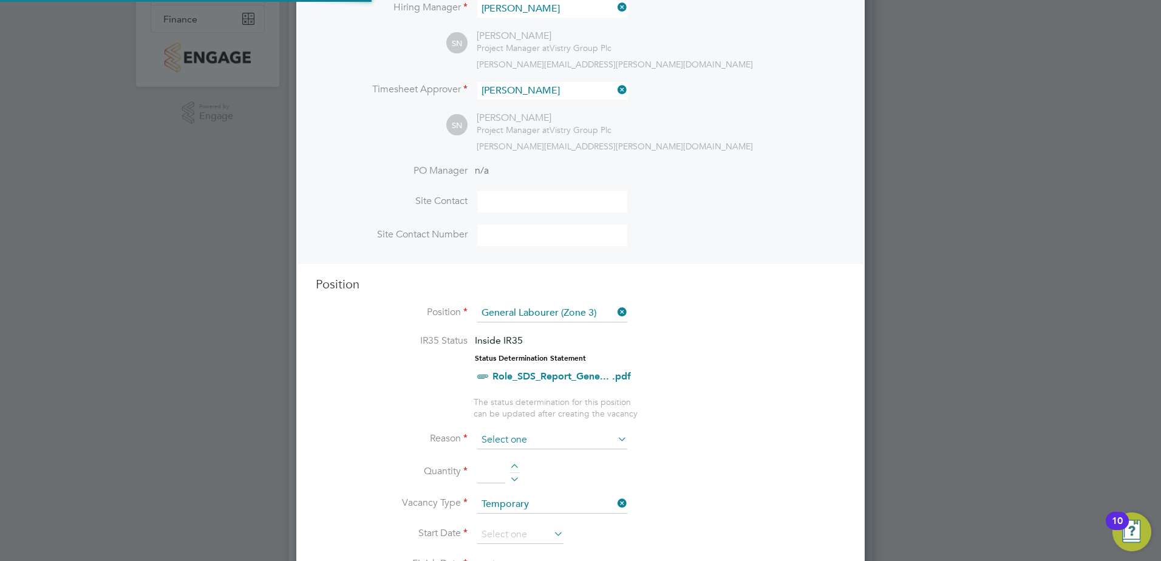
click at [508, 433] on input at bounding box center [552, 440] width 150 height 18
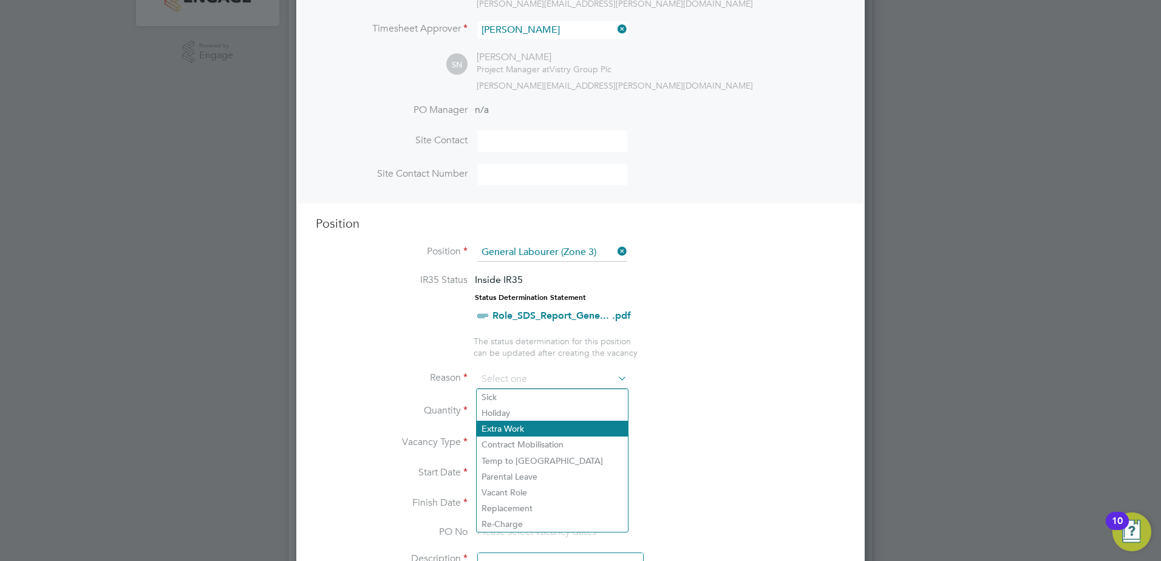
click at [525, 432] on li "Extra Work" at bounding box center [552, 429] width 151 height 16
type input "Extra Work"
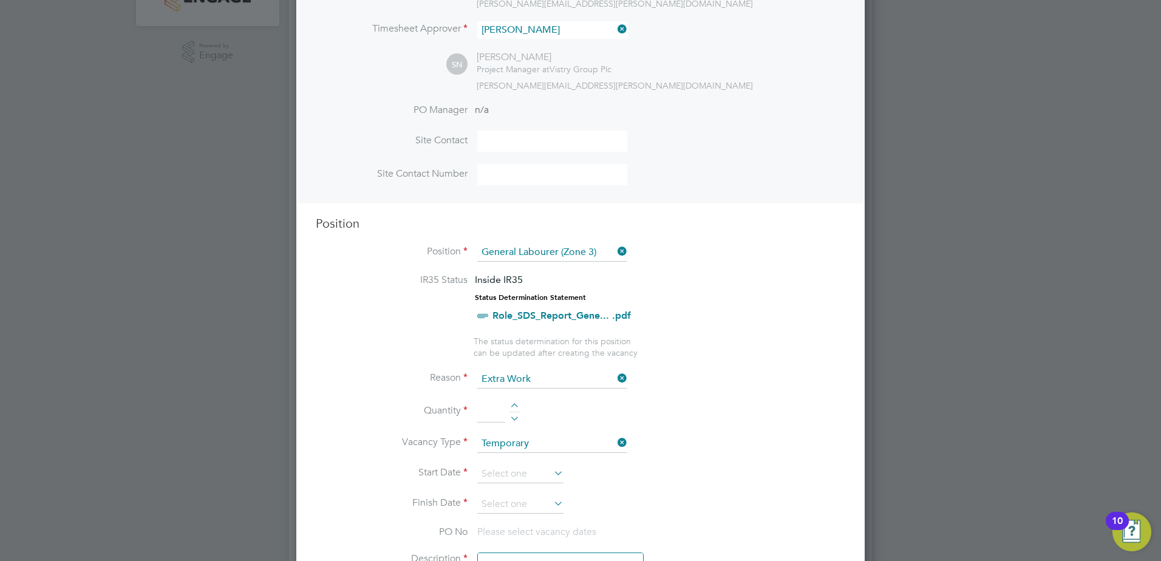
click at [521, 410] on li "Quantity" at bounding box center [580, 418] width 529 height 34
click at [517, 407] on div at bounding box center [514, 407] width 10 height 8
type input "2"
click at [523, 474] on input at bounding box center [520, 474] width 86 height 18
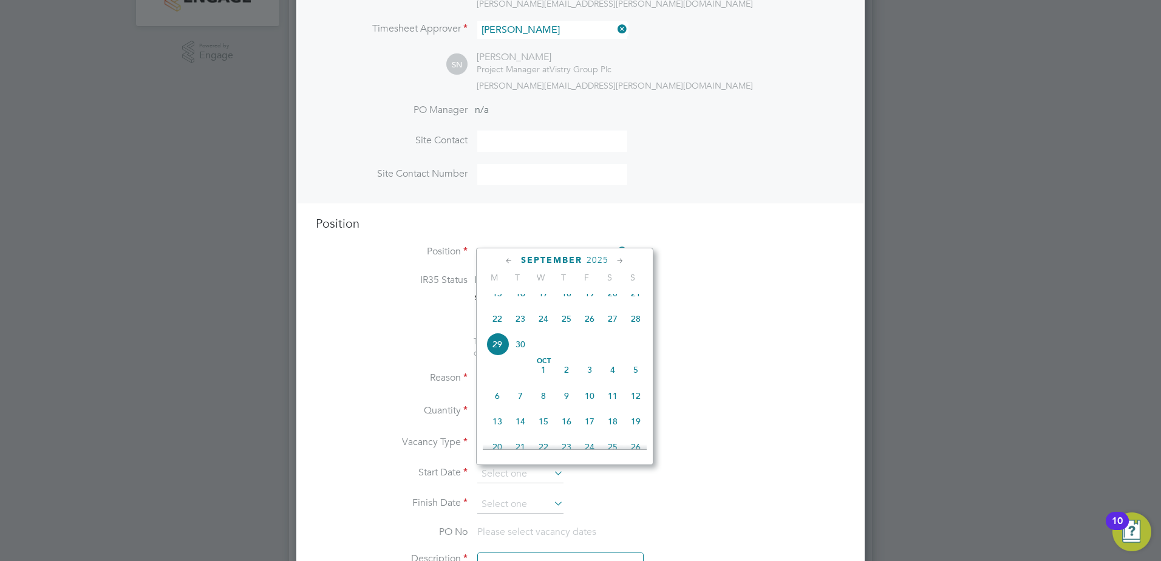
click at [518, 356] on span "30" at bounding box center [520, 344] width 23 height 23
type input "[DATE]"
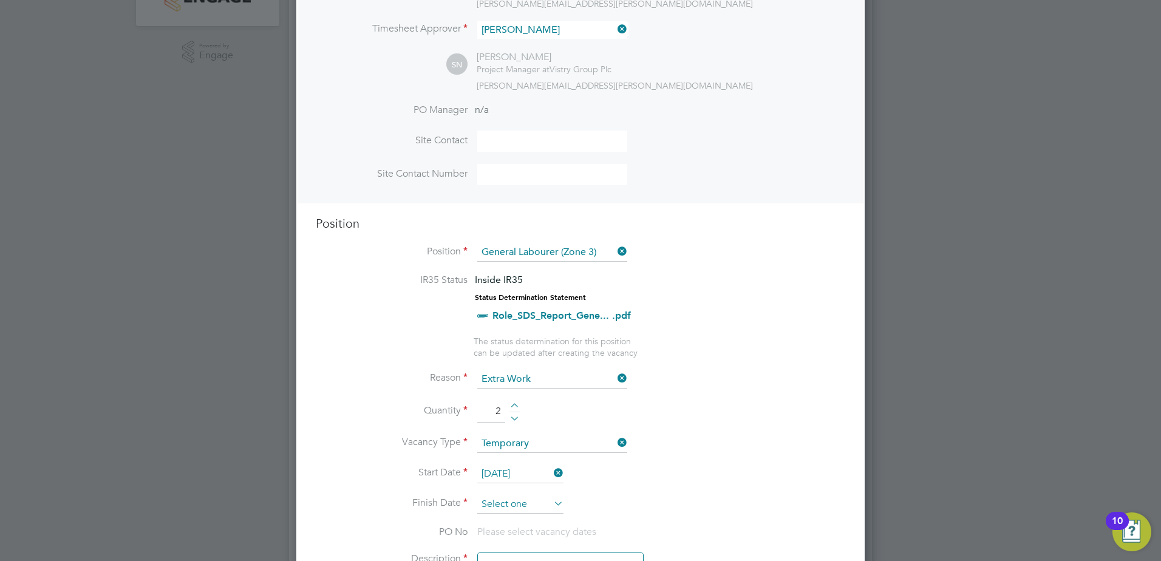
click at [545, 502] on input at bounding box center [520, 504] width 86 height 18
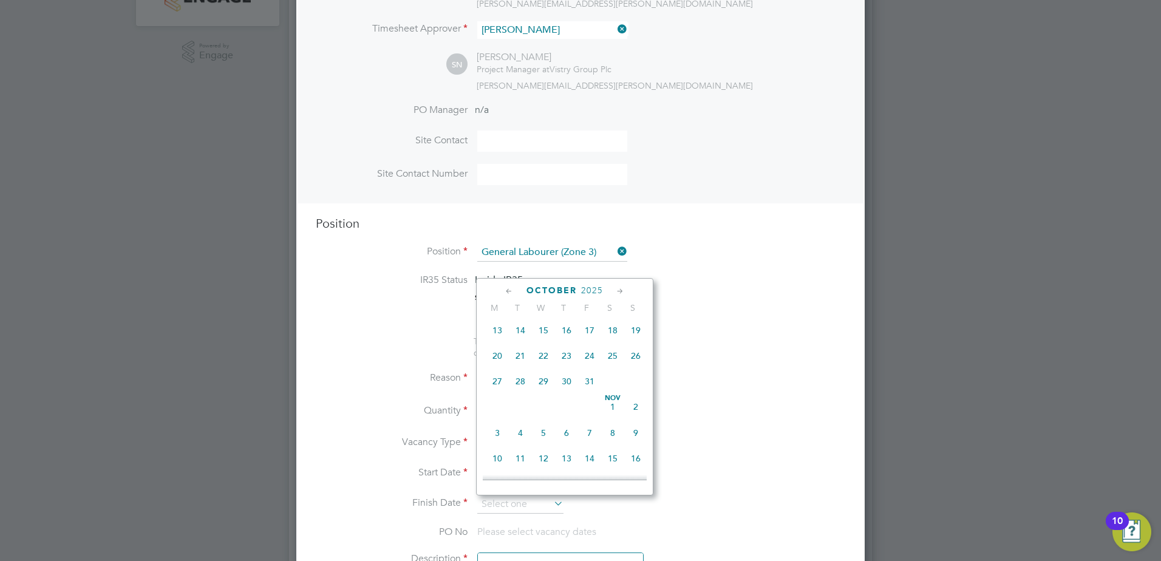
click at [594, 393] on span "31" at bounding box center [589, 381] width 23 height 23
type input "[DATE]"
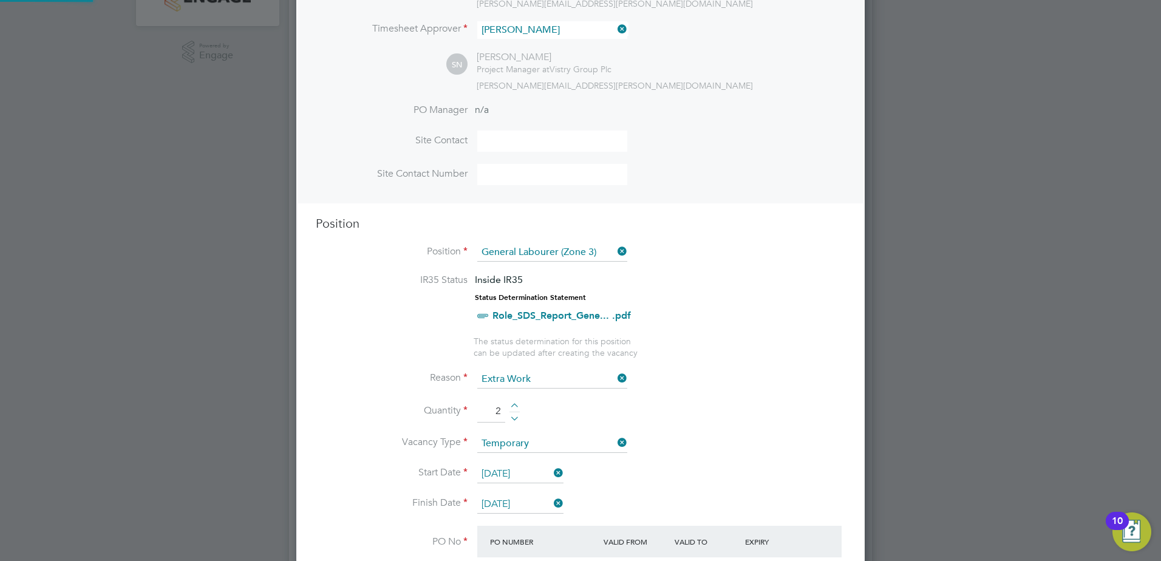
click at [706, 446] on li "Vacancy Type Temporary" at bounding box center [580, 450] width 529 height 30
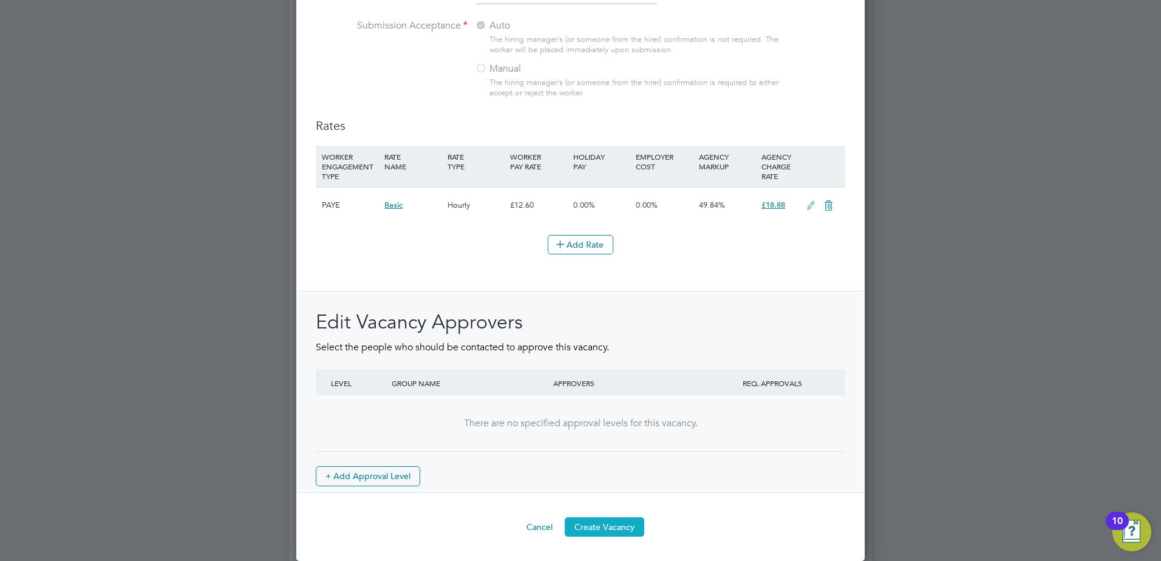
click at [628, 528] on button "Create Vacancy" at bounding box center [605, 526] width 80 height 19
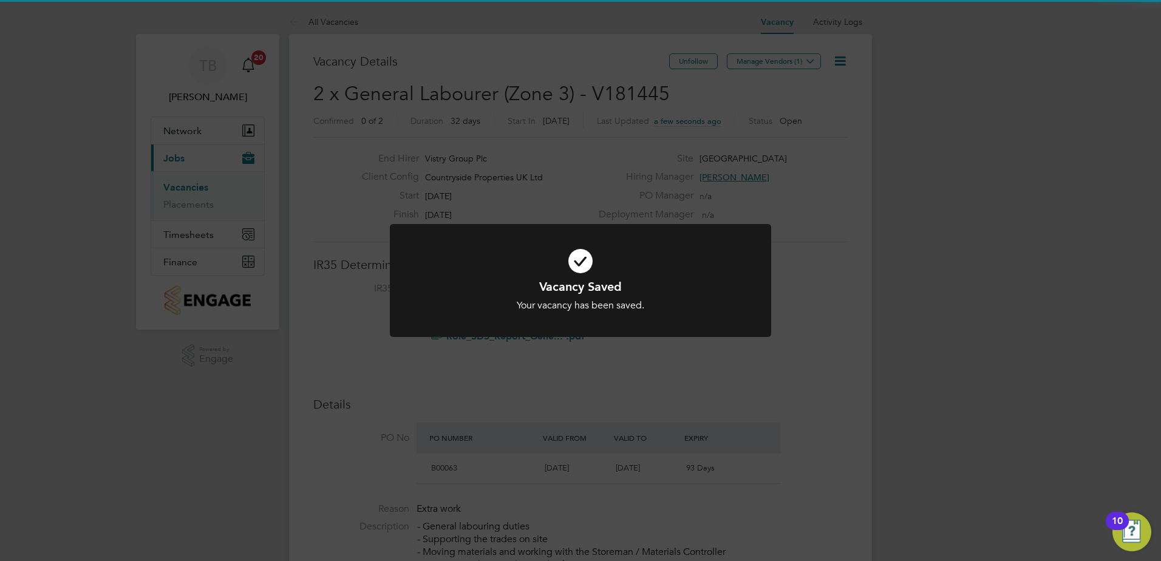
click at [705, 166] on div "Vacancy Saved Your vacancy has been saved. Cancel Okay" at bounding box center [580, 280] width 1161 height 561
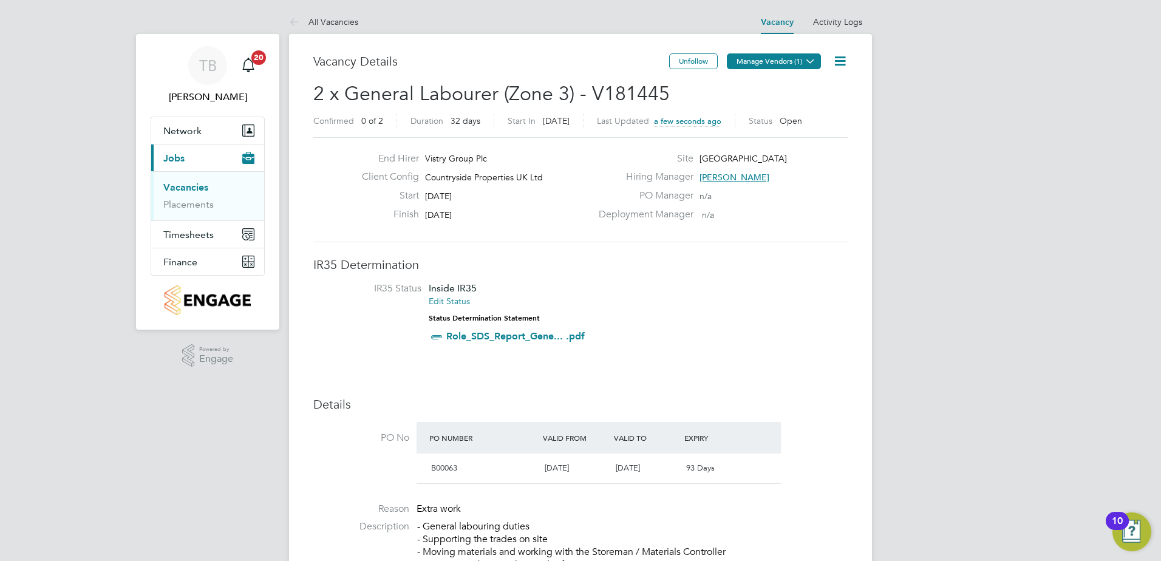
click at [764, 57] on button "Manage Vendors (1)" at bounding box center [774, 61] width 94 height 16
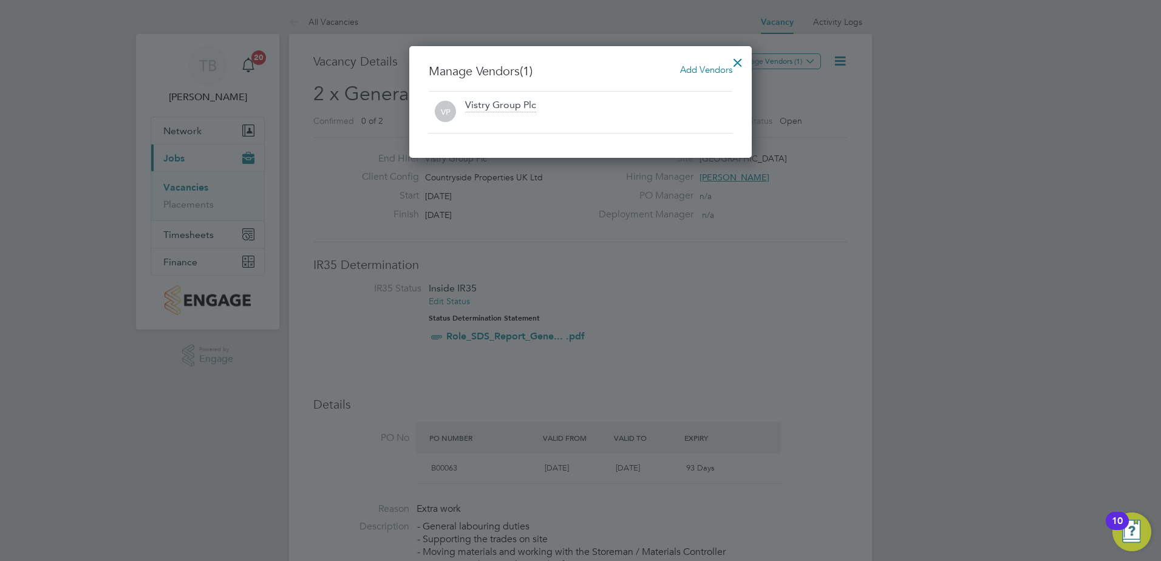
click at [703, 59] on div "Manage Vendors (1) Add Vendors VP Vistry Group Plc" at bounding box center [580, 102] width 342 height 112
click at [699, 67] on span "Add Vendors" at bounding box center [706, 70] width 52 height 12
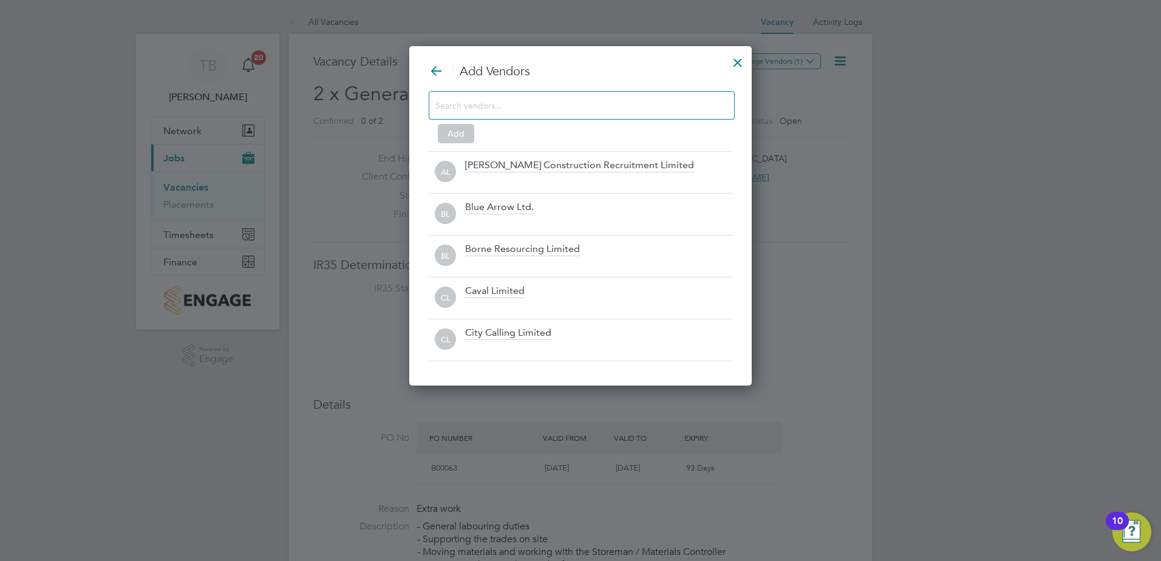
click at [583, 99] on input at bounding box center [571, 105] width 273 height 16
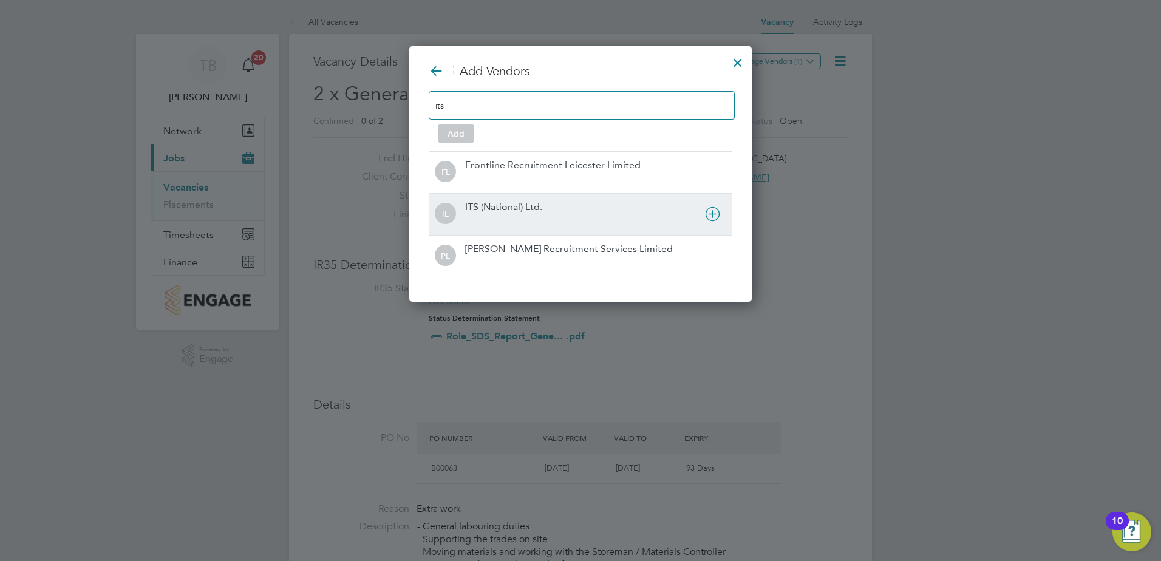
type input "its"
click at [508, 204] on div "ITS (National) Ltd." at bounding box center [503, 207] width 77 height 13
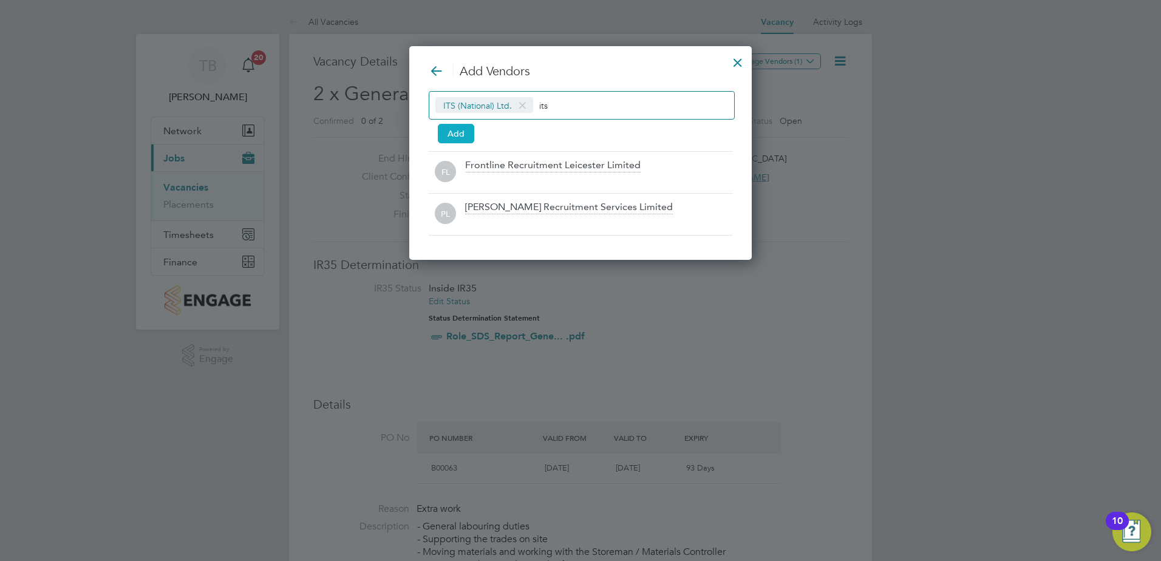
click at [452, 127] on button "Add" at bounding box center [456, 133] width 36 height 19
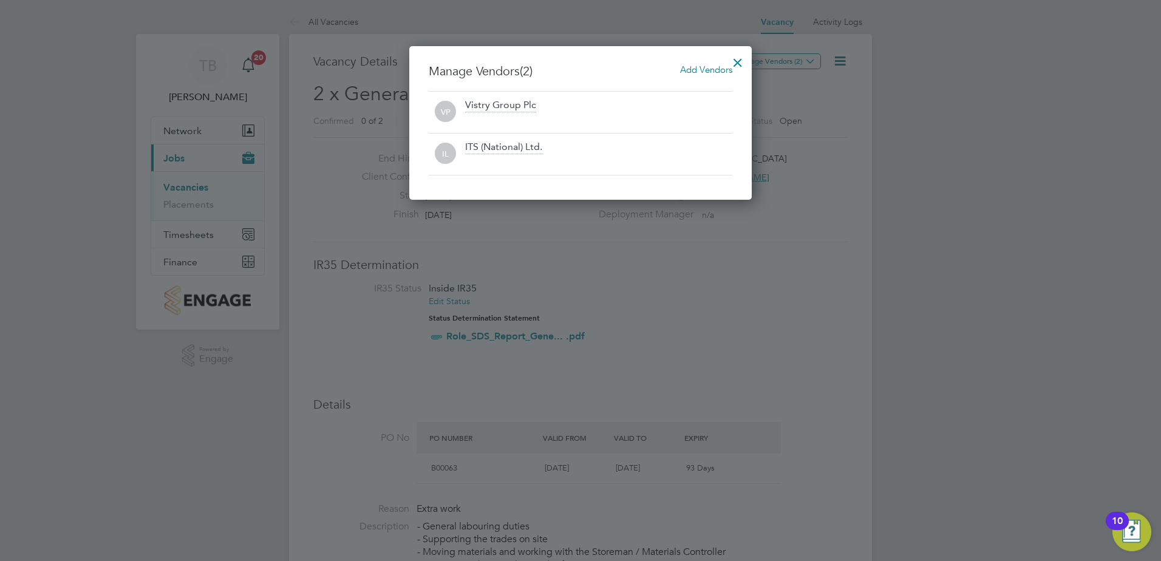
click at [737, 61] on div at bounding box center [738, 60] width 22 height 22
